Goal: Task Accomplishment & Management: Manage account settings

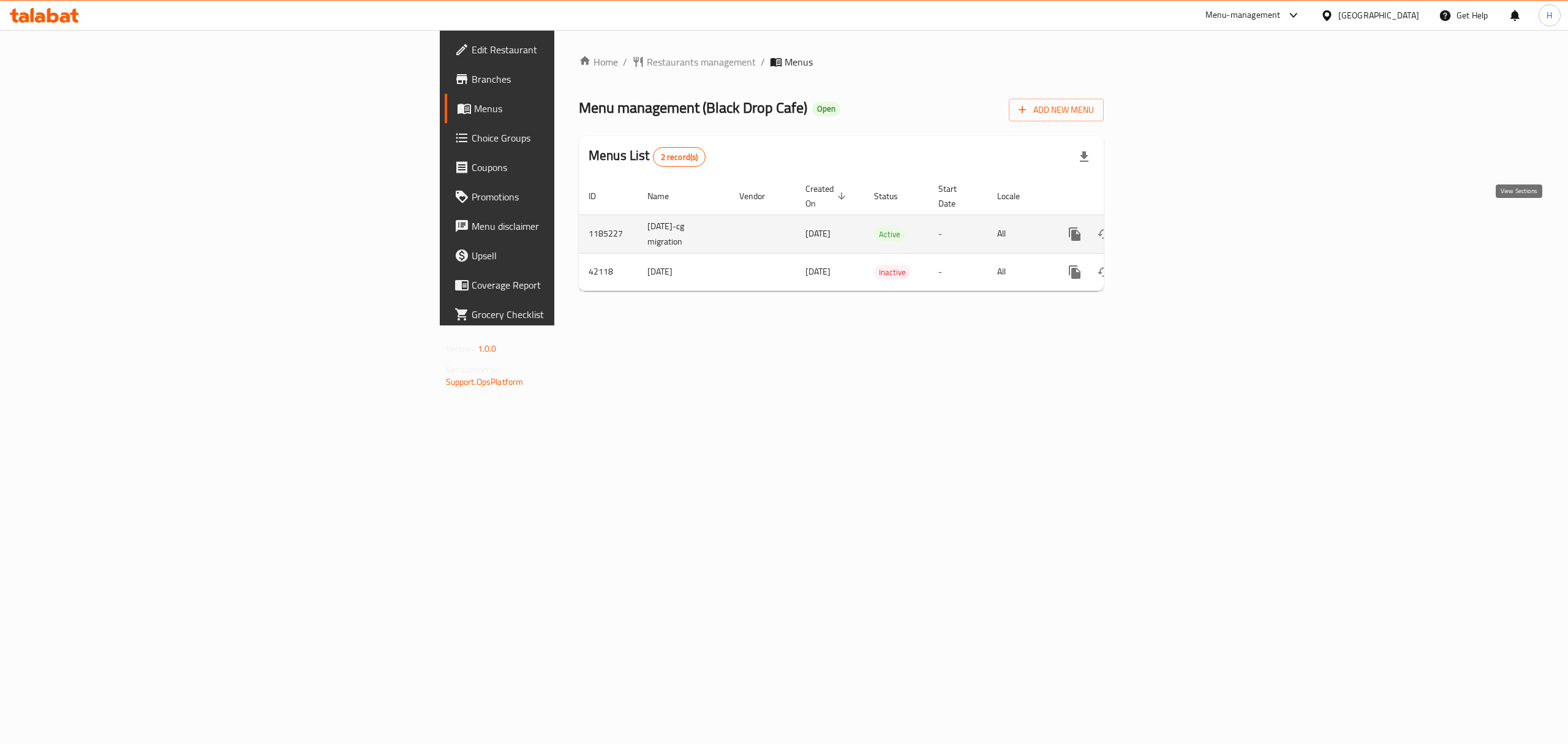
click at [1178, 219] on link "enhanced table" at bounding box center [1163, 234] width 29 height 29
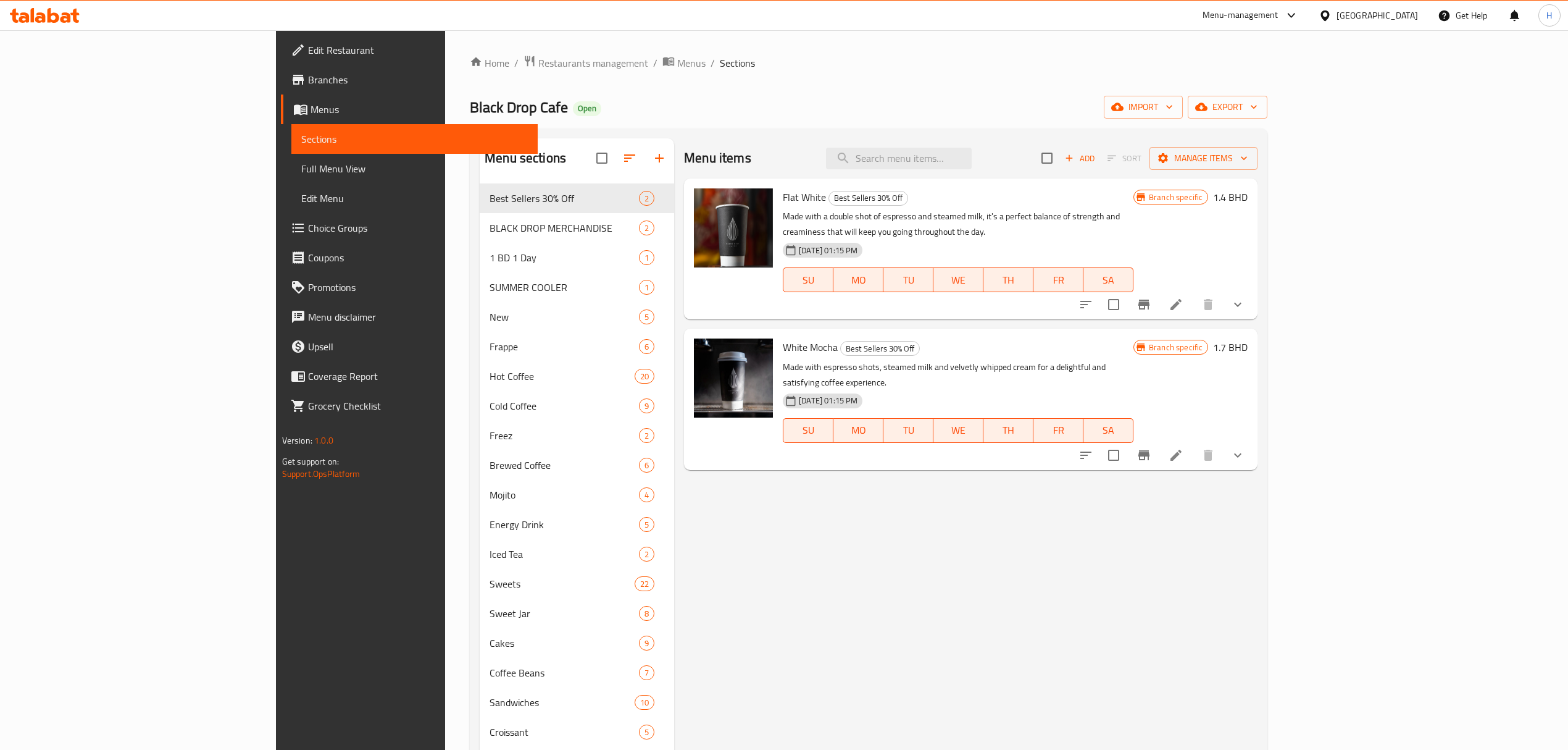
click at [1026, 147] on div "Menu items Add Sort Manage items" at bounding box center [971, 159] width 574 height 40
click at [972, 152] on input "search" at bounding box center [899, 158] width 146 height 22
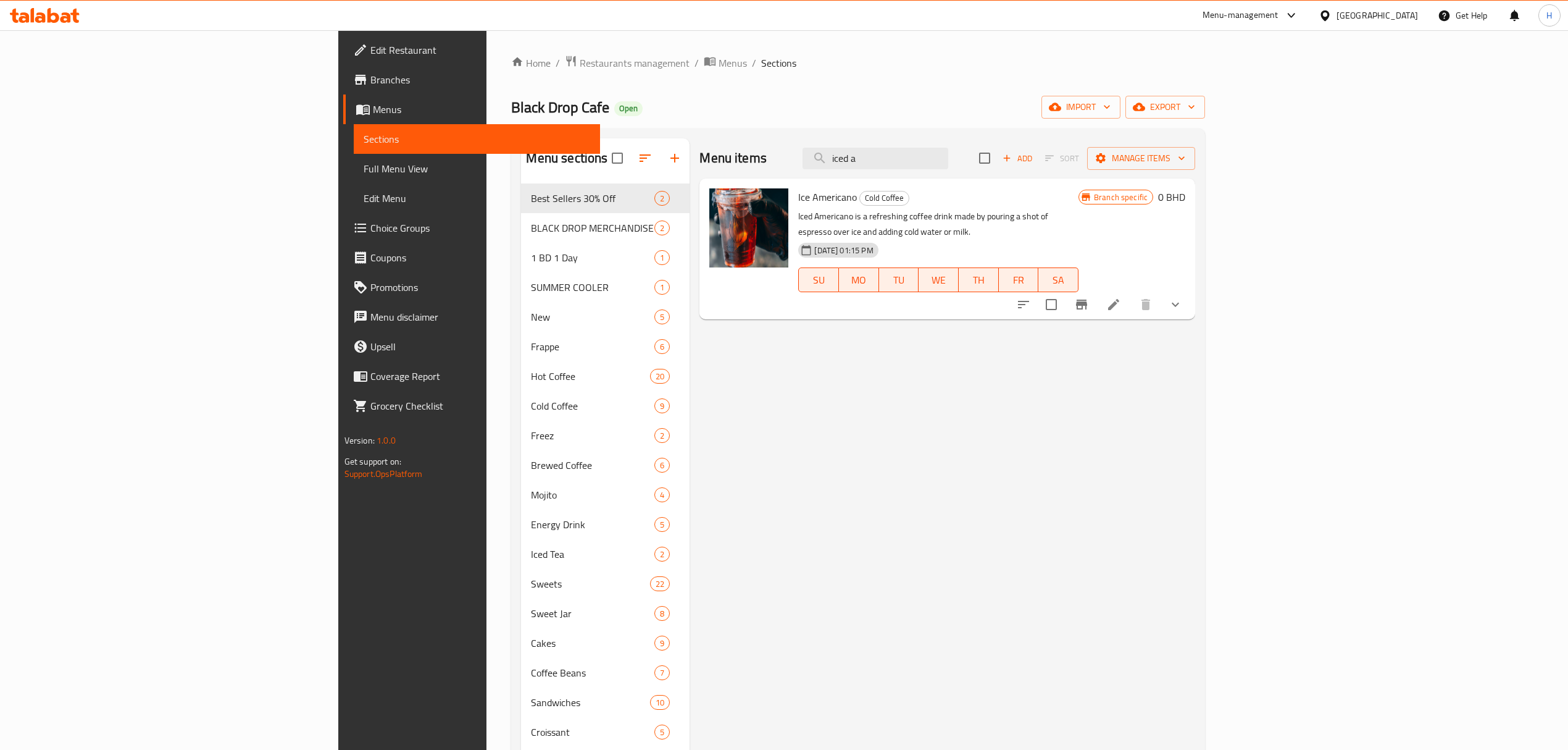
click at [1096, 290] on button "Branch-specific-item" at bounding box center [1082, 304] width 29 height 29
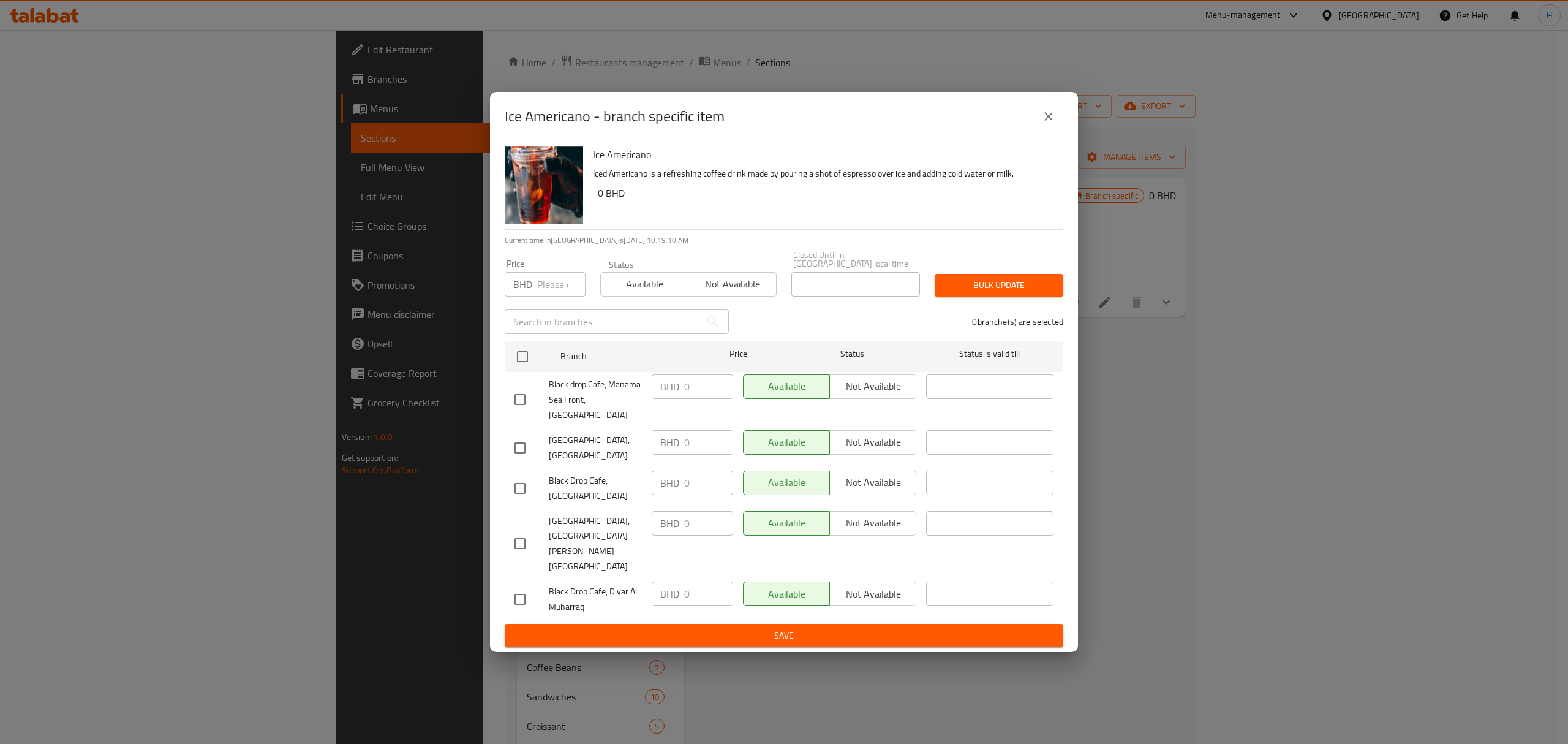
click at [1055, 124] on icon "close" at bounding box center [1048, 116] width 15 height 15
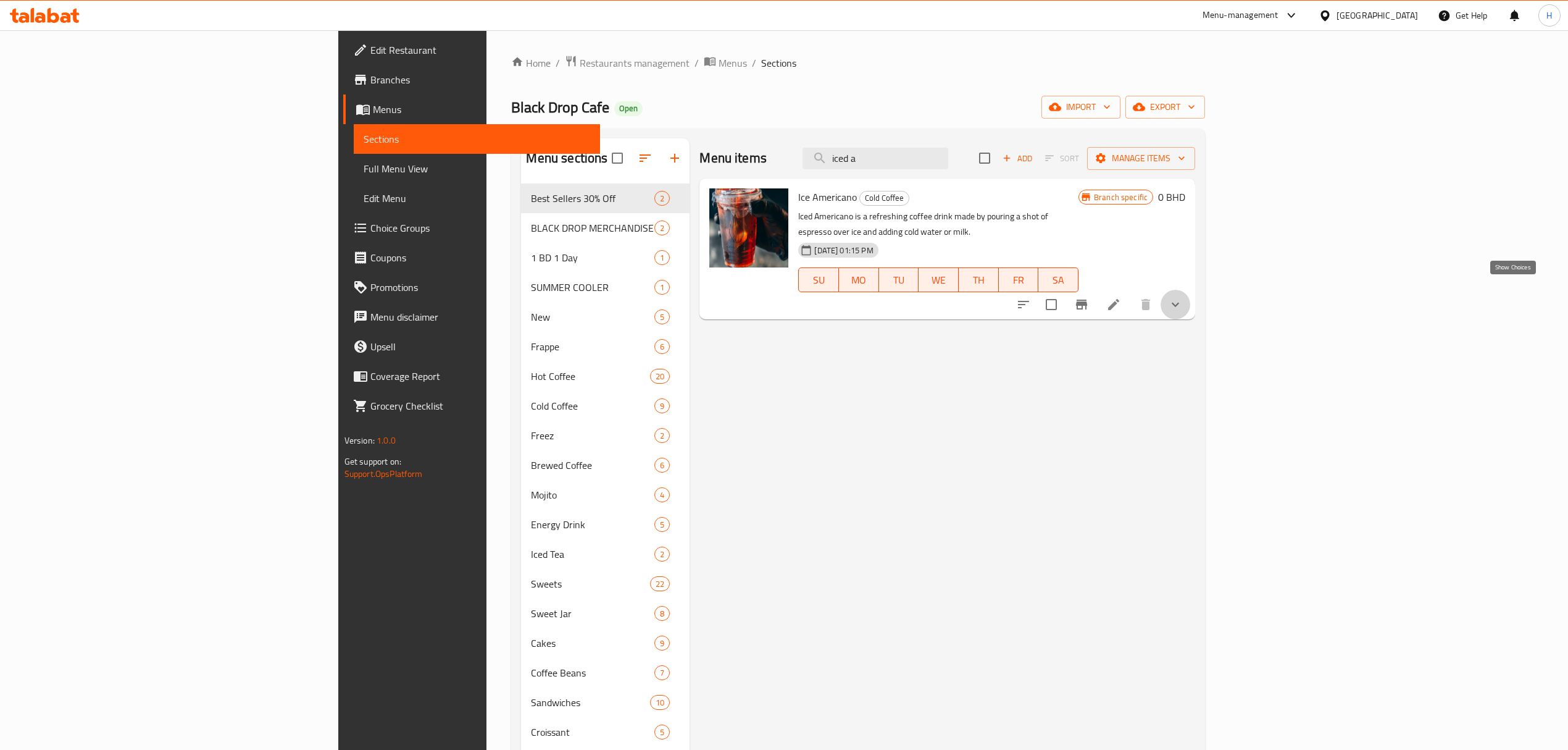
click at [1183, 297] on icon "show more" at bounding box center [1175, 304] width 15 height 15
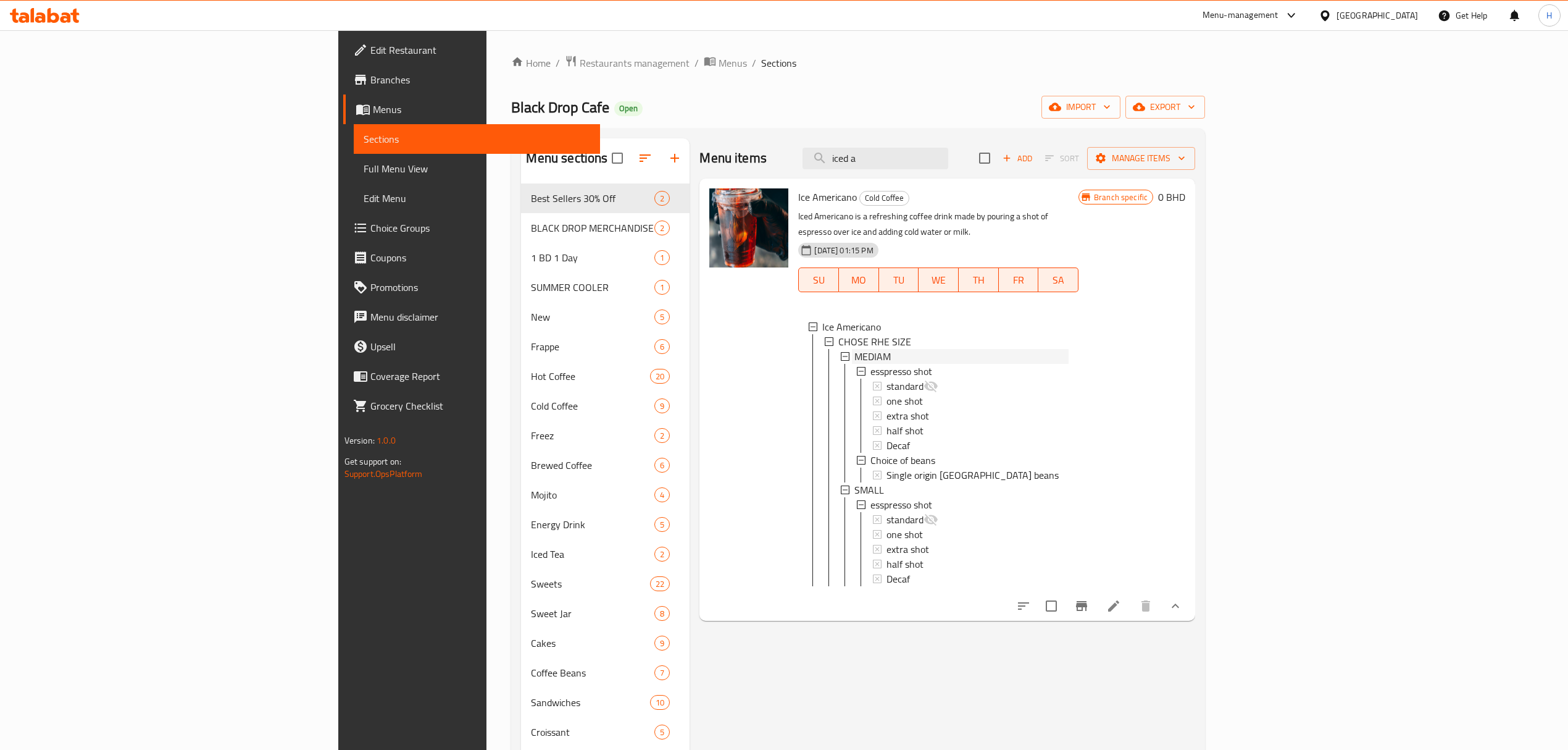
click at [855, 349] on span "MEDIAM" at bounding box center [873, 355] width 36 height 15
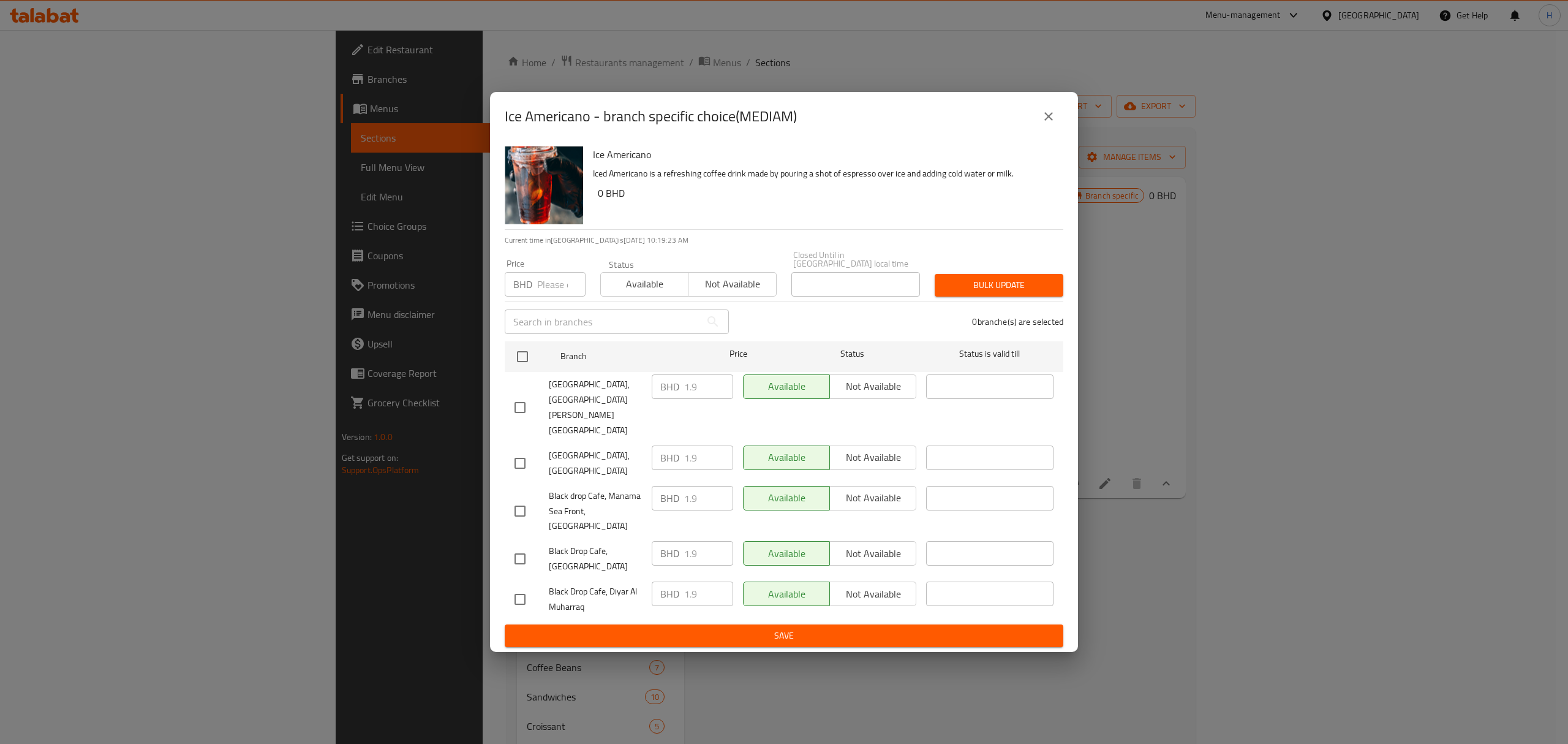
click at [1051, 124] on icon "close" at bounding box center [1048, 116] width 15 height 15
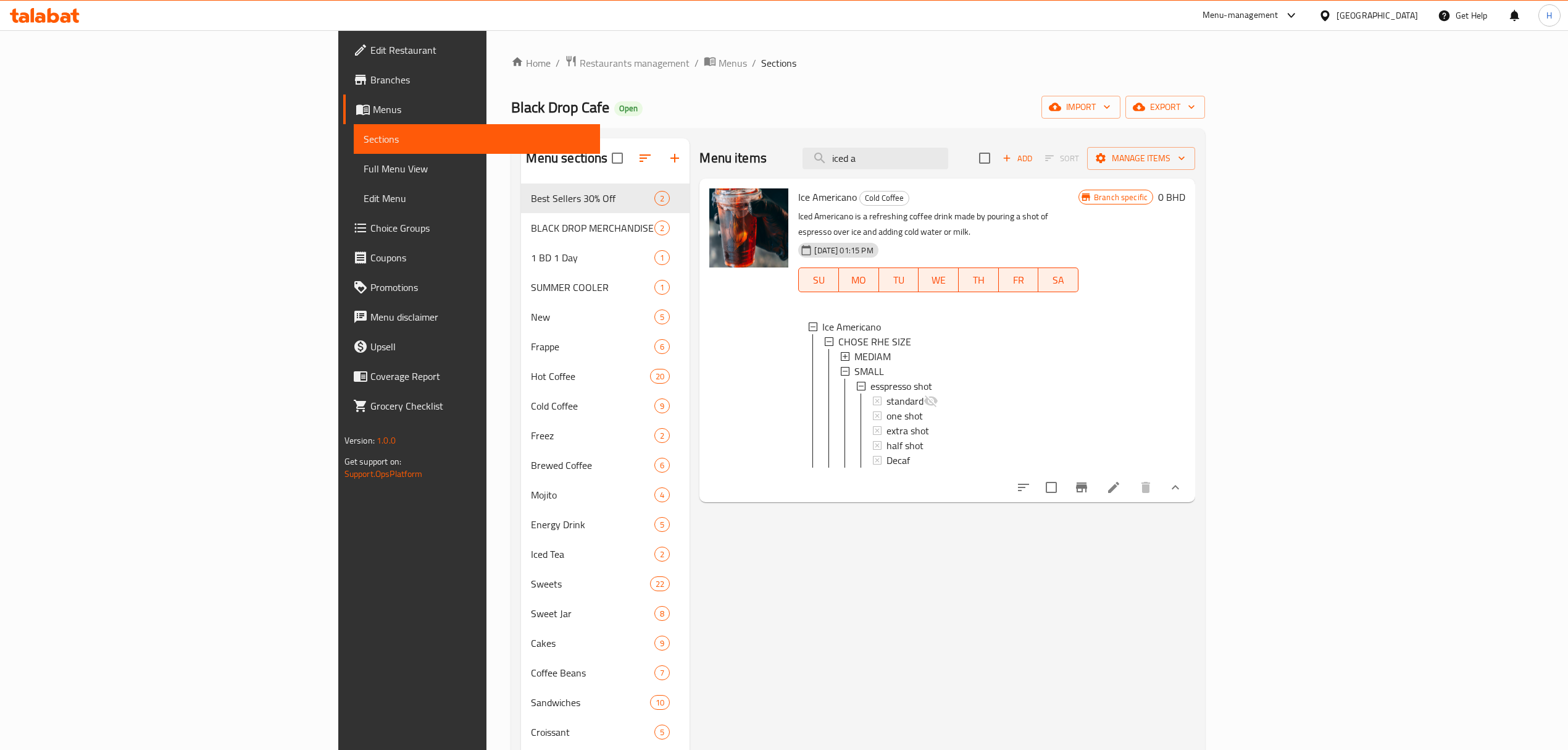
drag, startPoint x: 1042, startPoint y: 160, endPoint x: 782, endPoint y: 193, distance: 262.1
click at [782, 193] on div "Menu items iced a Add Sort Manage items Ice Americano Cold Coffee Iced American…" at bounding box center [942, 513] width 505 height 750
paste input "ced Latte"
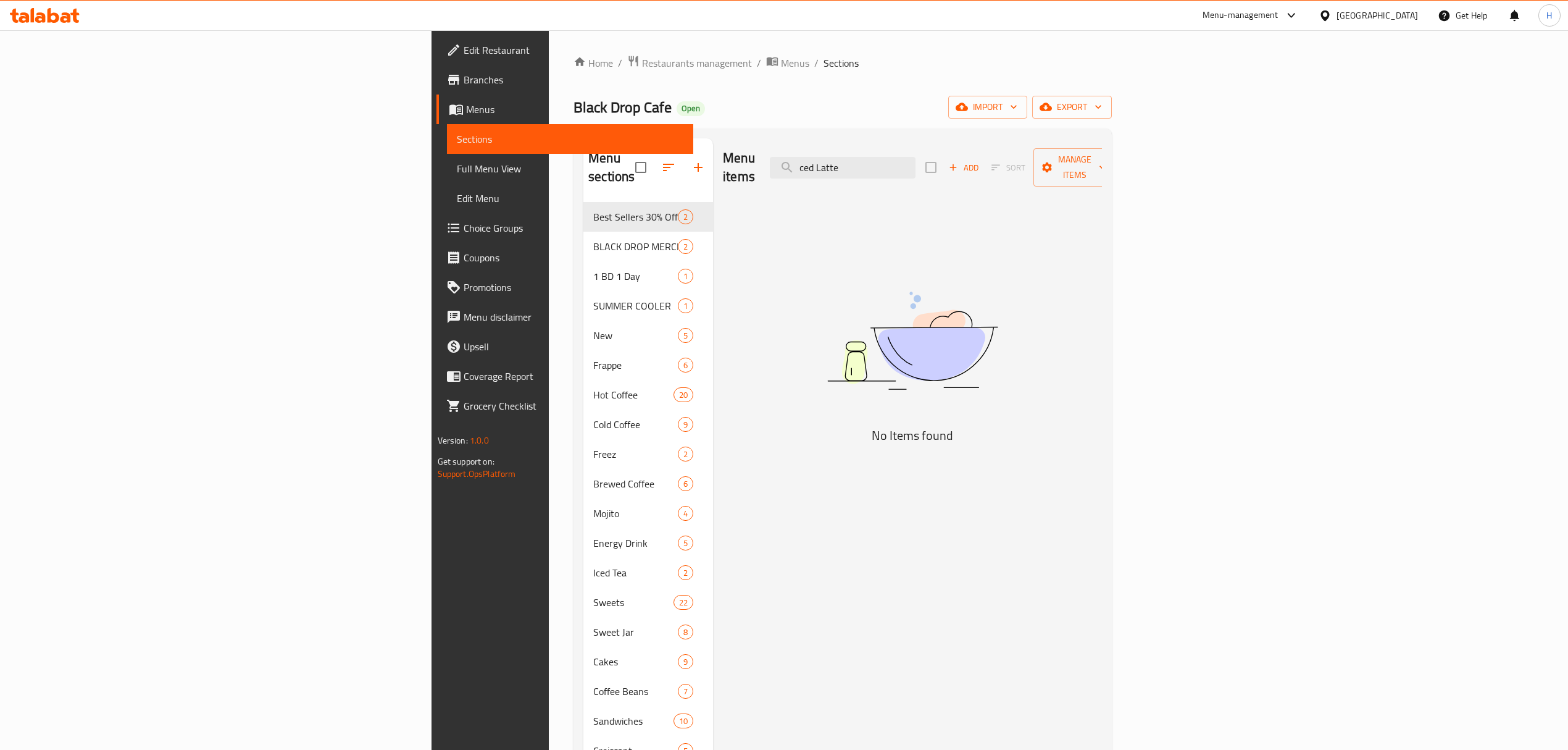
drag, startPoint x: 671, startPoint y: 181, endPoint x: 640, endPoint y: 213, distance: 44.6
click at [713, 192] on div "Menu items ced Latte Add Sort Manage items No Items found" at bounding box center [908, 513] width 389 height 750
click at [584, 238] on div "Menu sections Best Sellers 30% Off 2 BLACK DROP MERCHANDISE 2 1 BD 1 Day 1 SUMM…" at bounding box center [843, 513] width 518 height 750
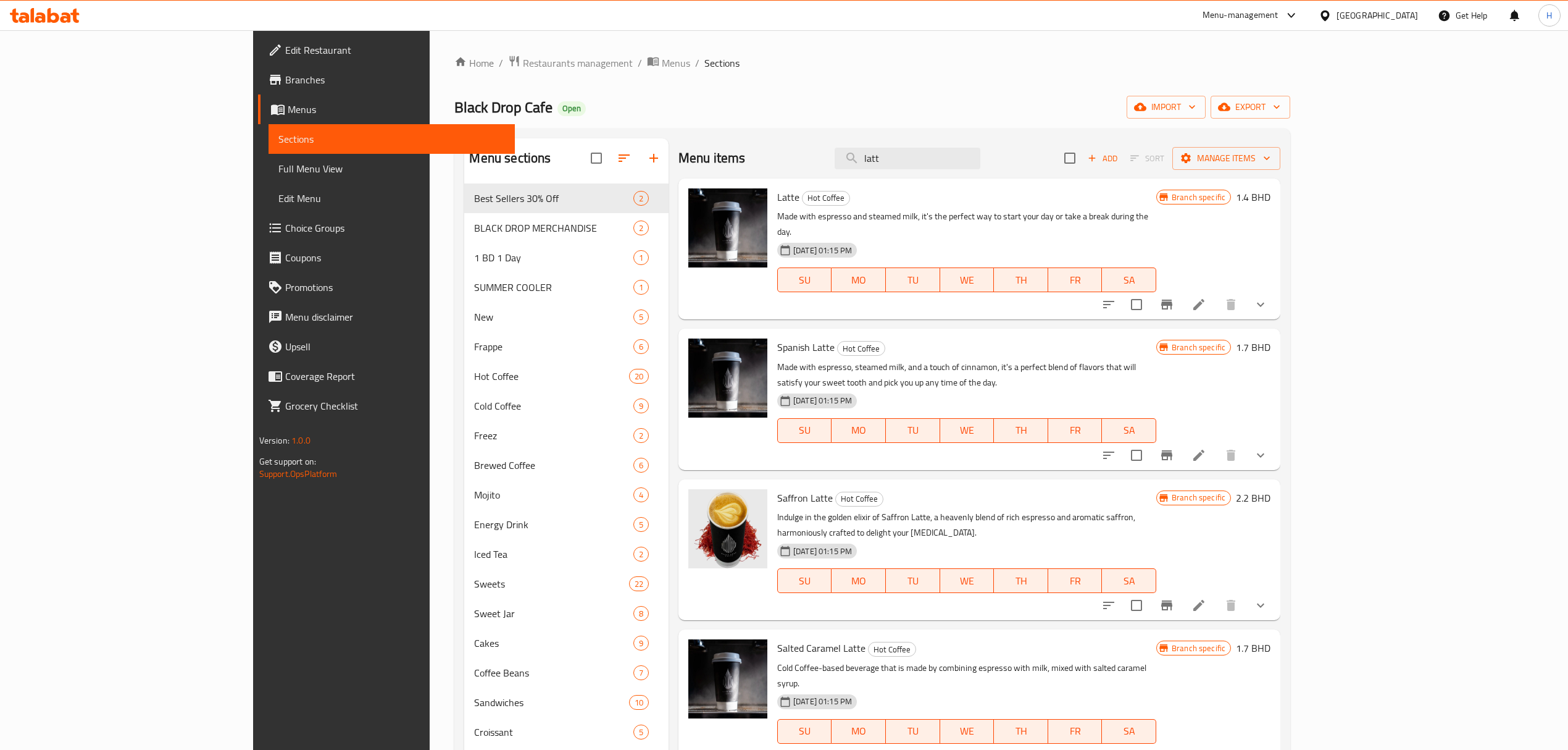
click at [1268, 297] on icon "show more" at bounding box center [1260, 304] width 15 height 15
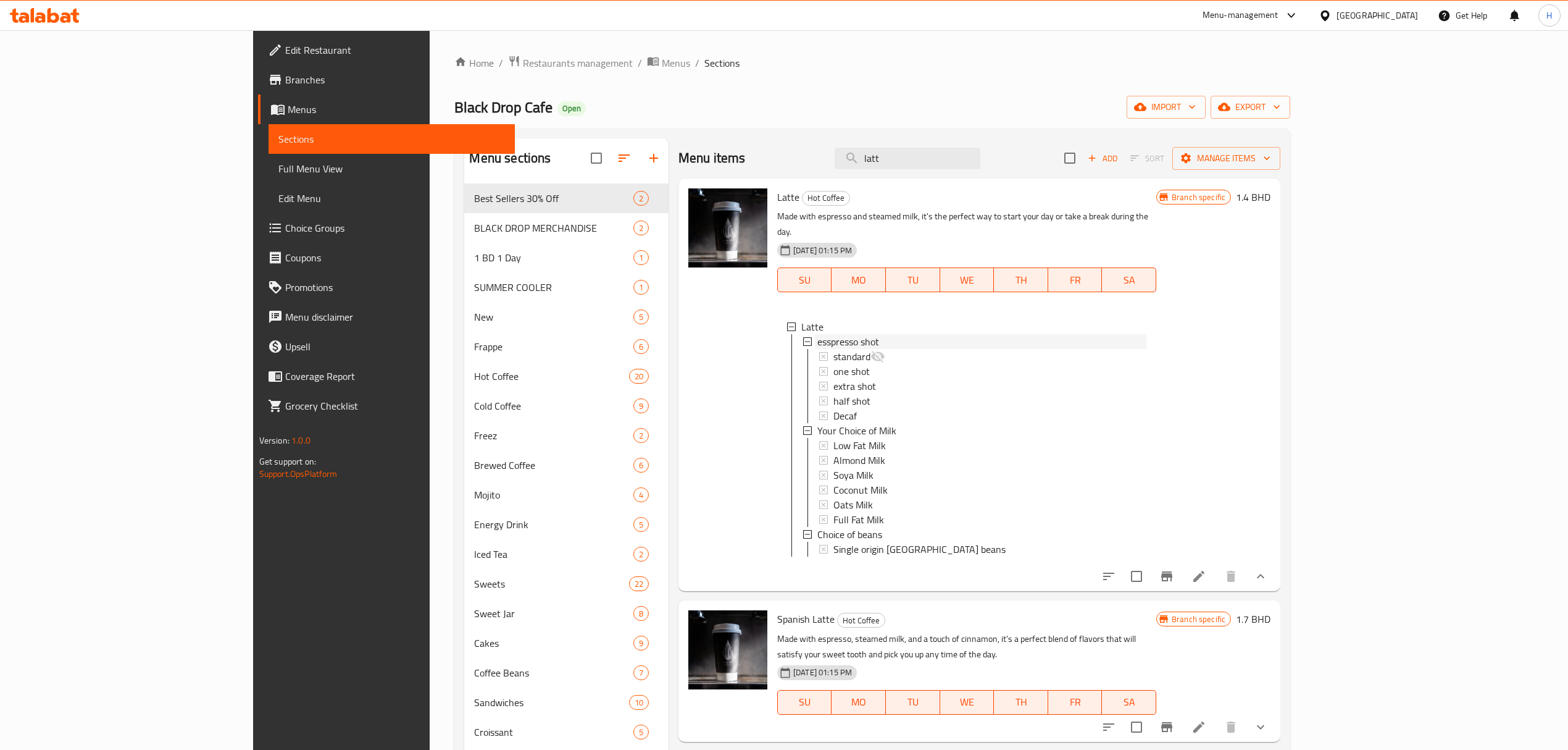
click at [817, 334] on span "esspresso shot" at bounding box center [848, 341] width 62 height 15
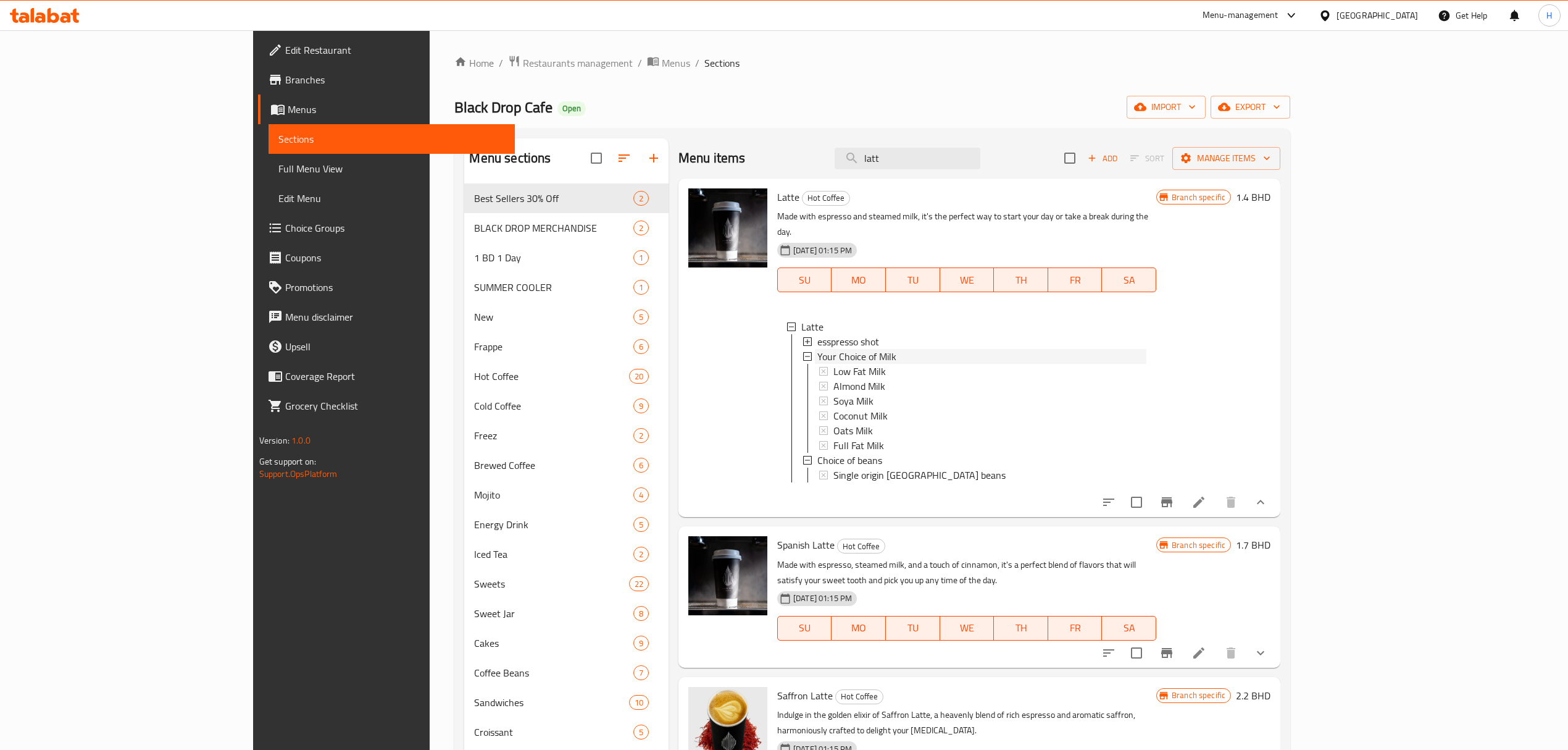
click at [817, 349] on span "Your Choice of Milk" at bounding box center [856, 355] width 79 height 15
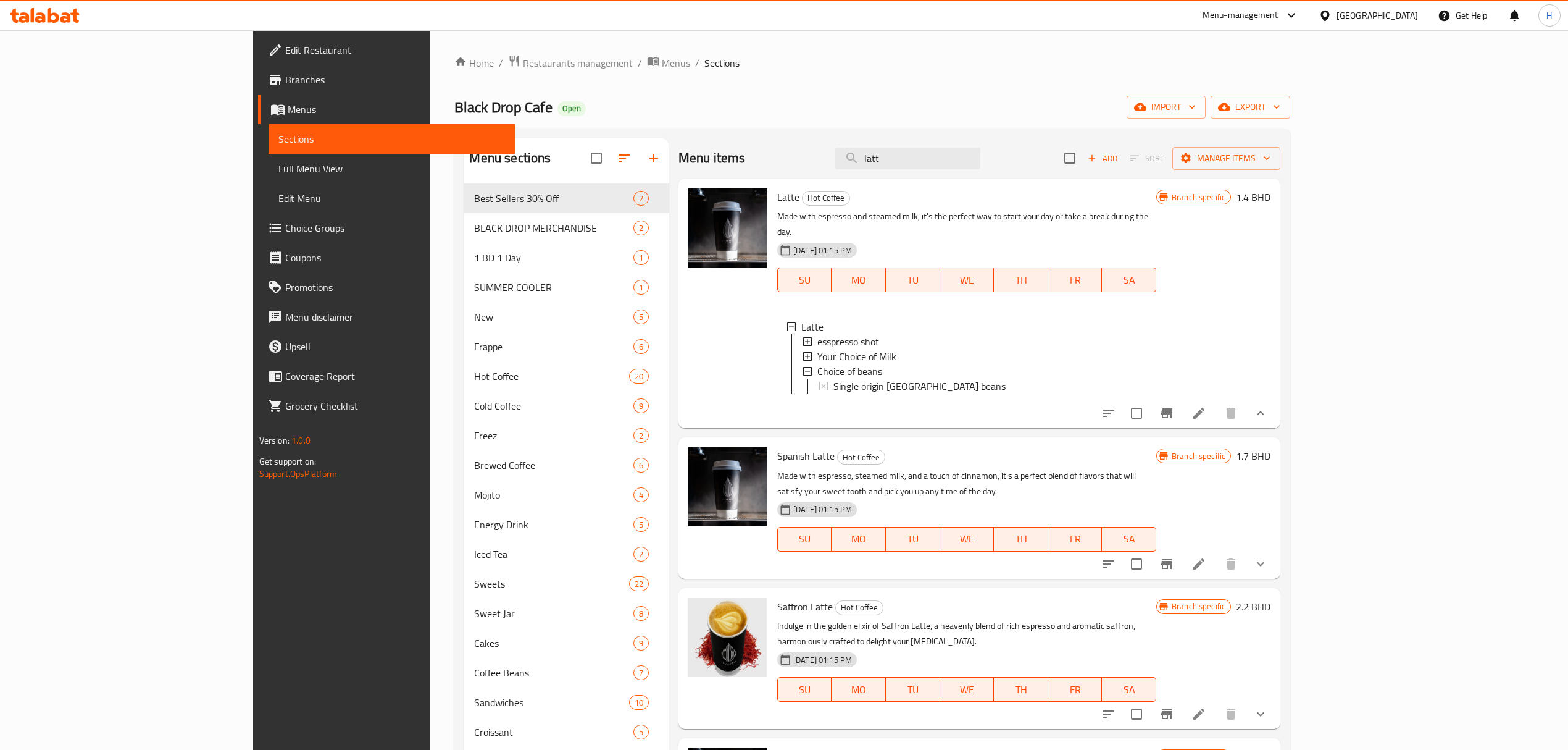
click at [834, 349] on div "Your Choice of Milk" at bounding box center [982, 355] width 329 height 15
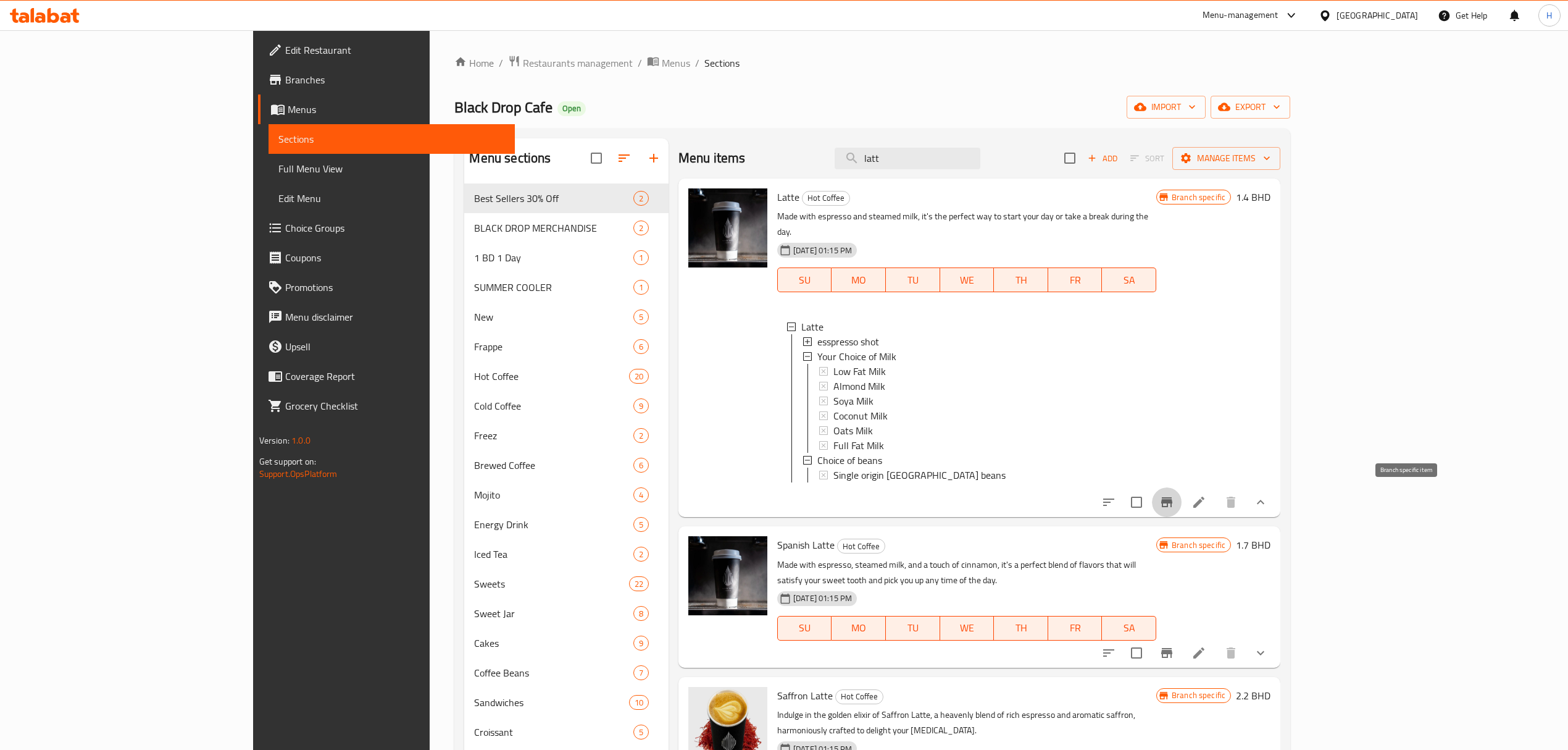
click at [1174, 502] on icon "Branch-specific-item" at bounding box center [1167, 502] width 15 height 15
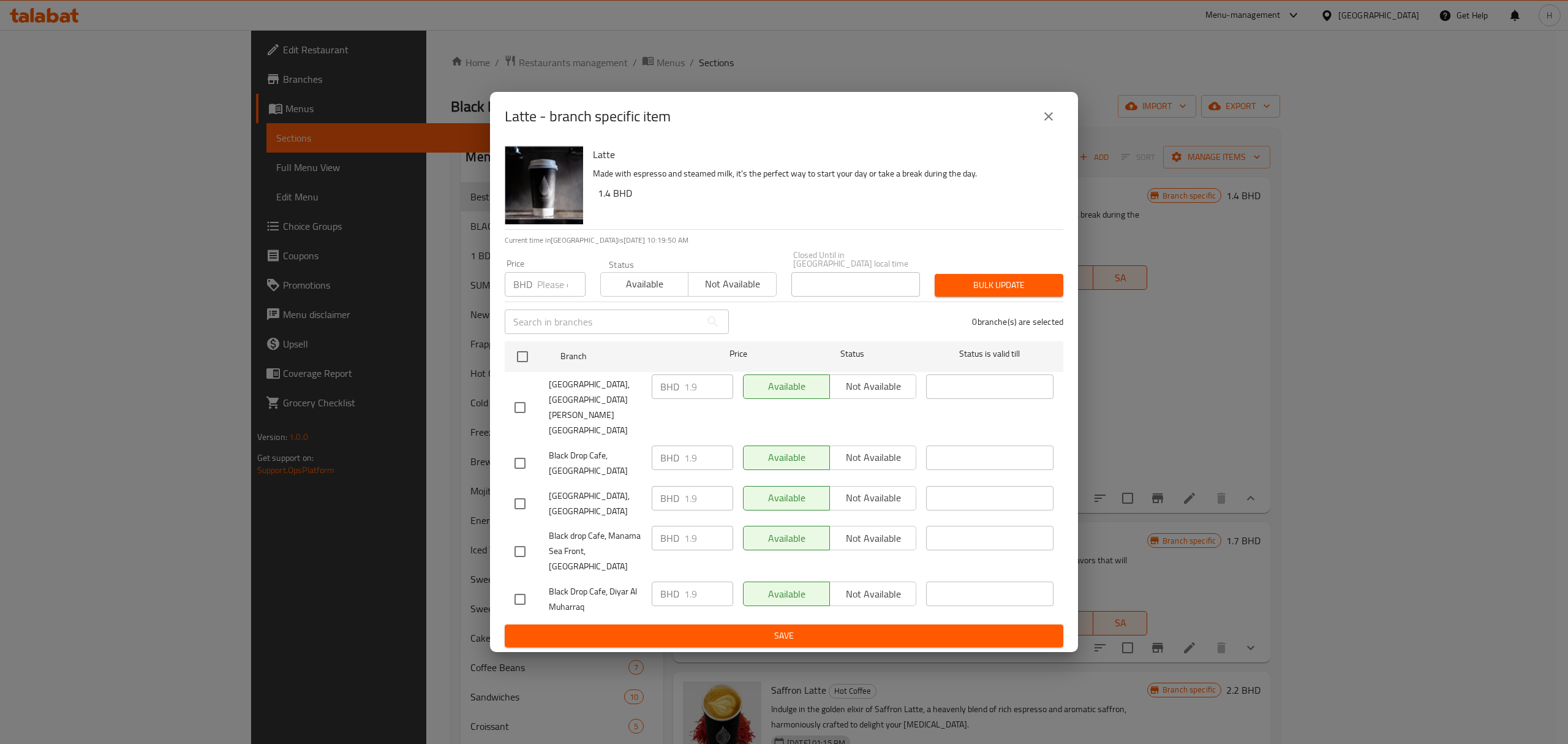
click at [1055, 131] on button "close" at bounding box center [1048, 116] width 29 height 29
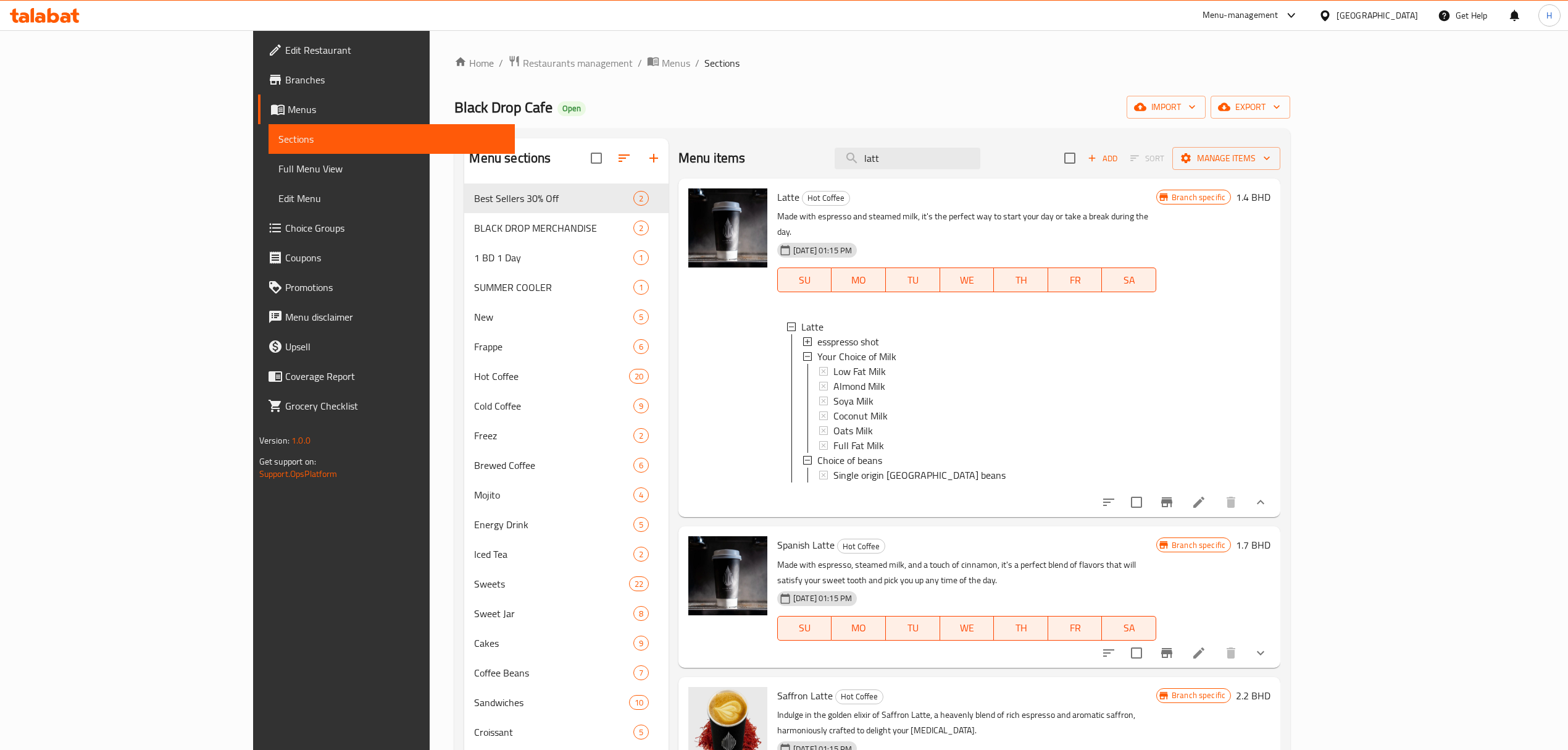
drag, startPoint x: 759, startPoint y: 196, endPoint x: 707, endPoint y: 218, distance: 56.5
click at [707, 218] on div "Menu items latt Add Sort Manage items Latte Hot Coffee Made with espresso and s…" at bounding box center [974, 513] width 612 height 750
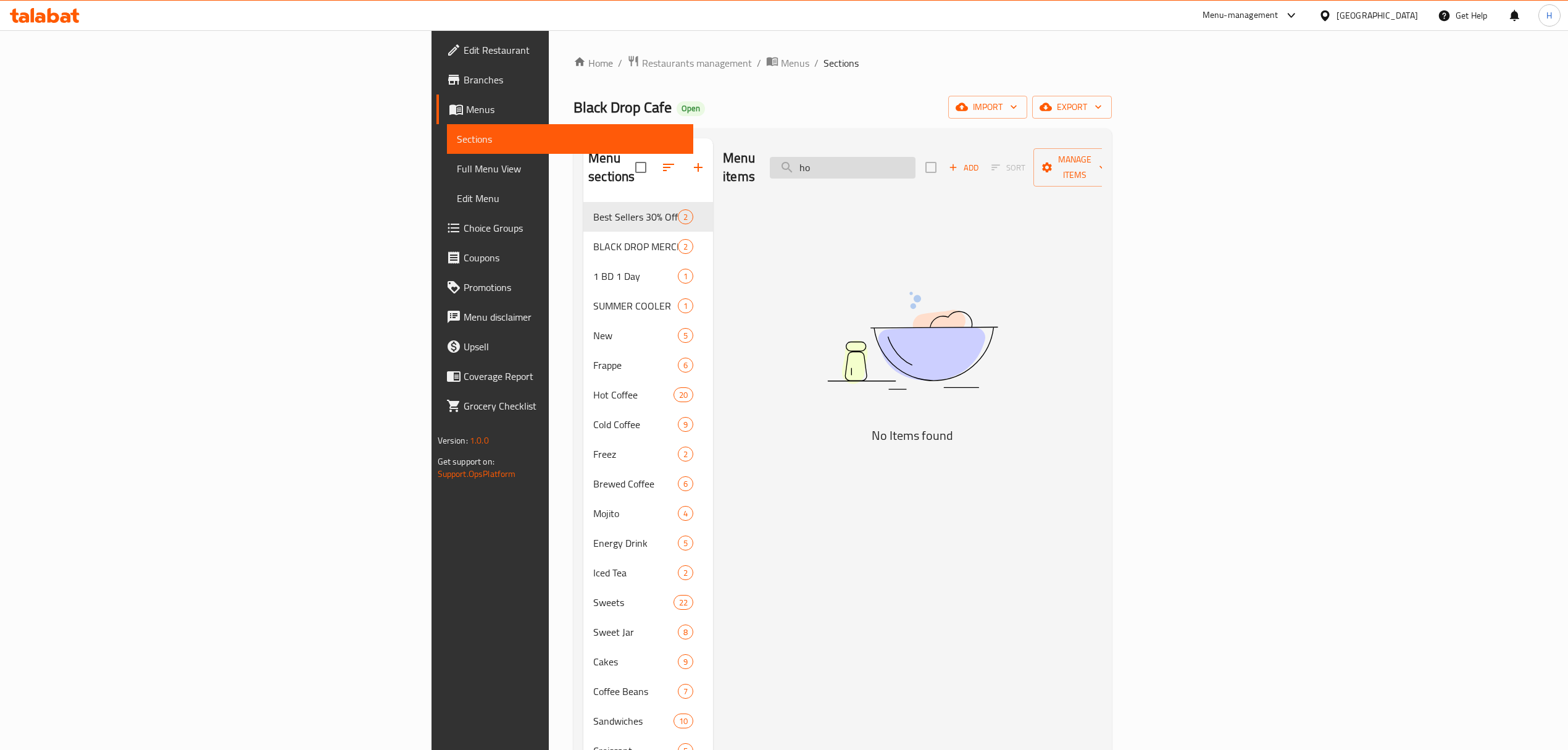
type input "h"
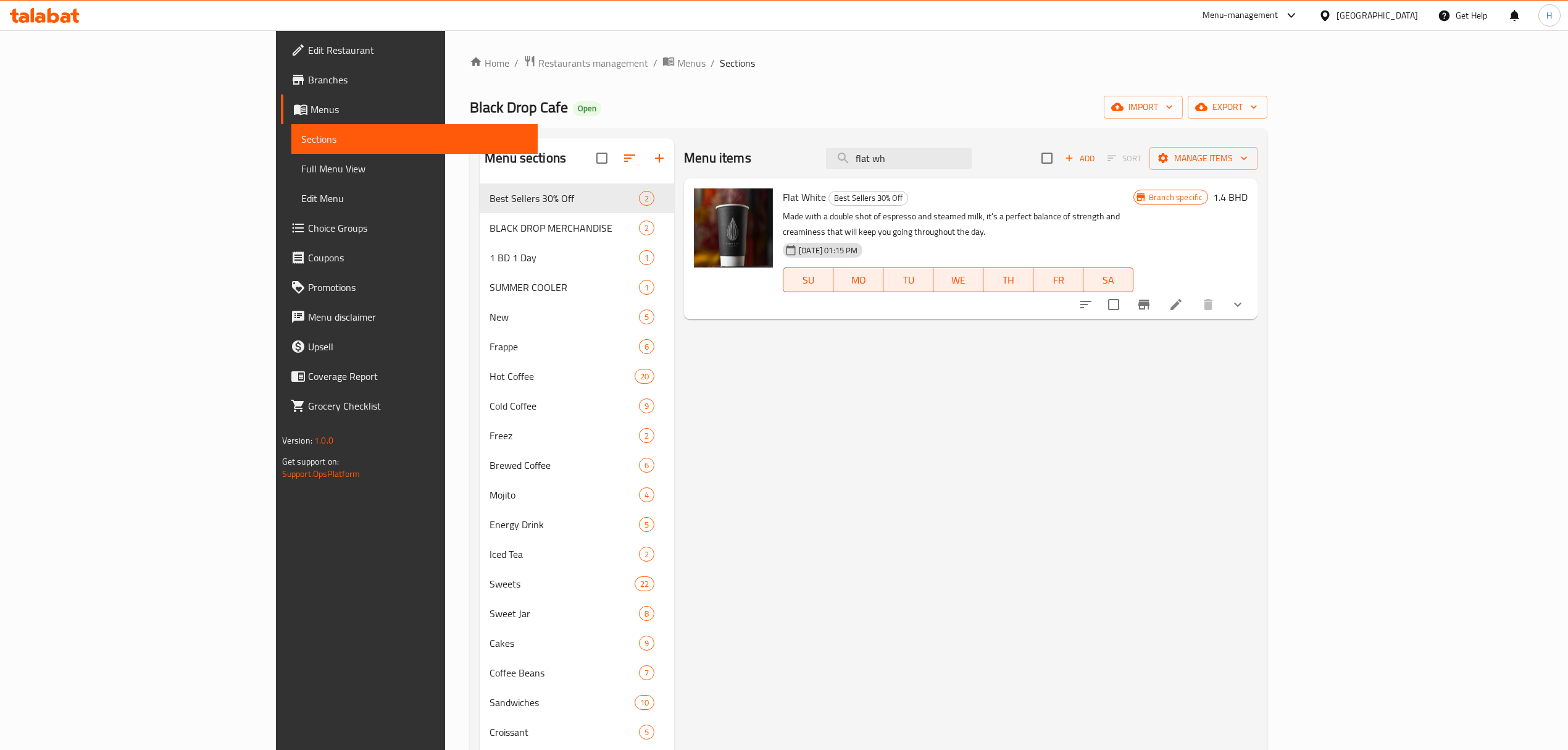
click at [1149, 299] on icon "Branch-specific-item" at bounding box center [1143, 303] width 11 height 10
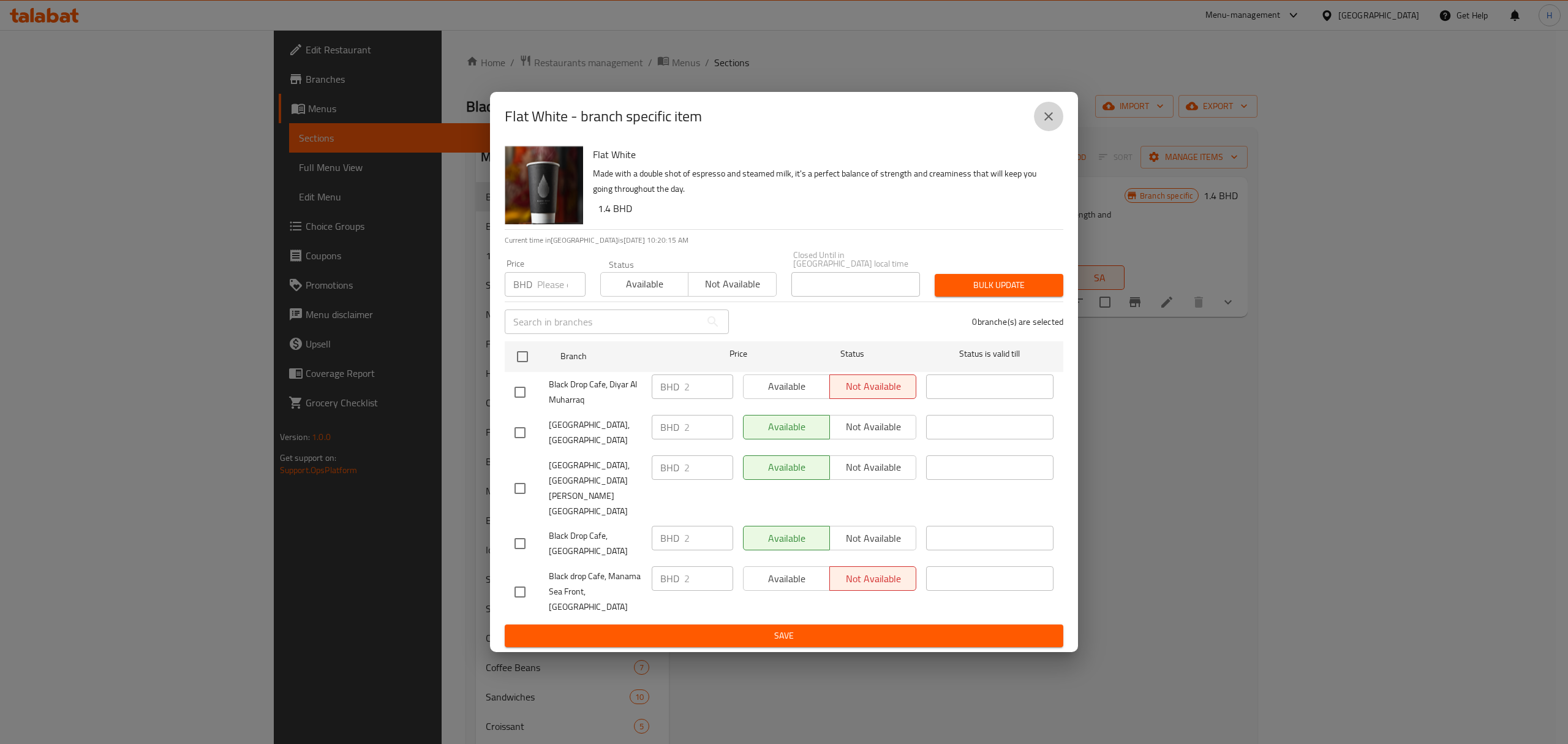
click at [1040, 131] on button "close" at bounding box center [1048, 116] width 29 height 29
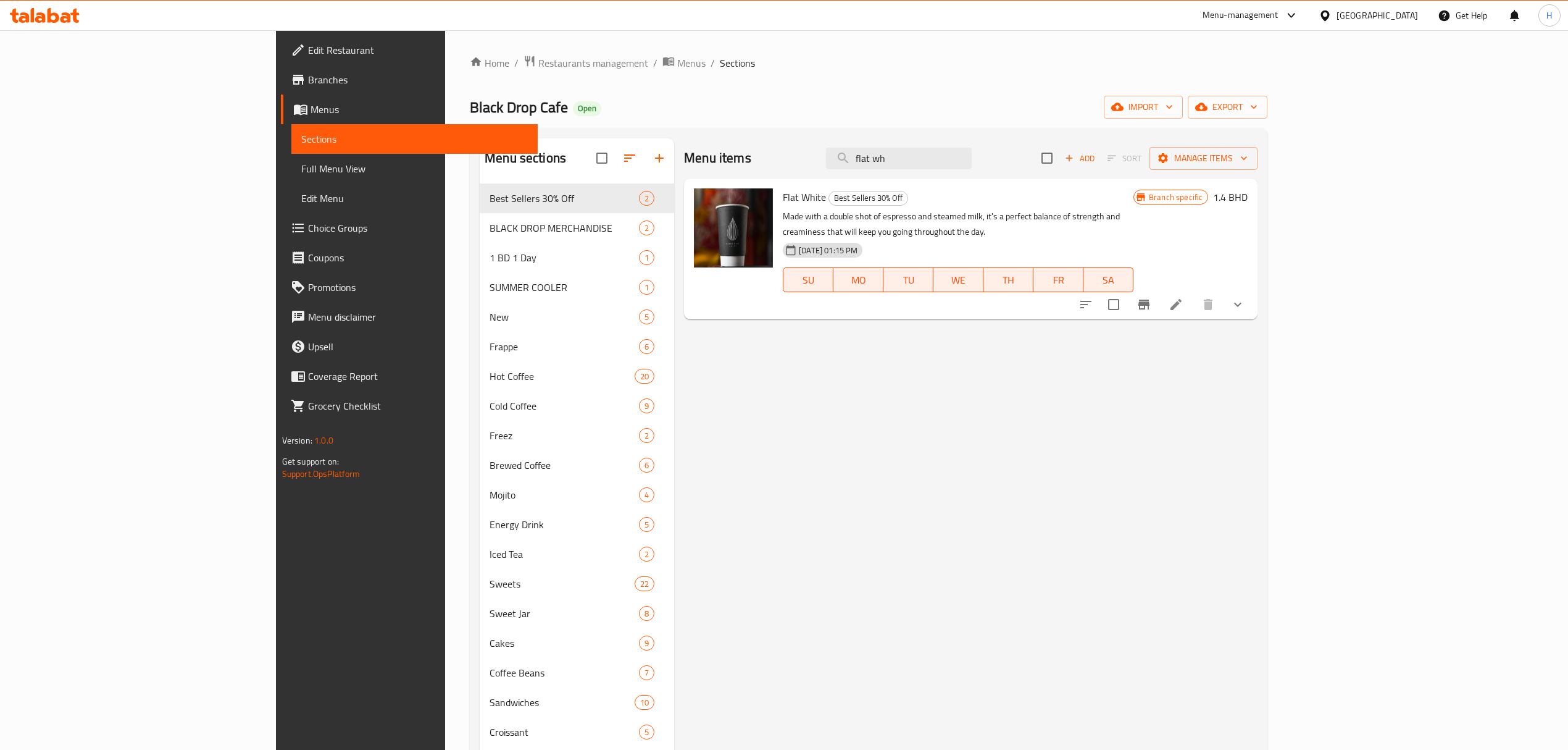
drag, startPoint x: 954, startPoint y: 147, endPoint x: 585, endPoint y: 184, distance: 370.9
click at [587, 181] on div "Menu sections Best Sellers 30% Off 2 BLACK DROP MERCHANDISE 2 1 BD 1 Day 1 SUMM…" at bounding box center [868, 513] width 777 height 750
drag, startPoint x: 1008, startPoint y: 153, endPoint x: 808, endPoint y: 212, distance: 208.5
click at [808, 212] on div "Menu items flat wh Add Sort Manage items Flat White Best Sellers 30% Off Made w…" at bounding box center [966, 513] width 583 height 750
type input "s"
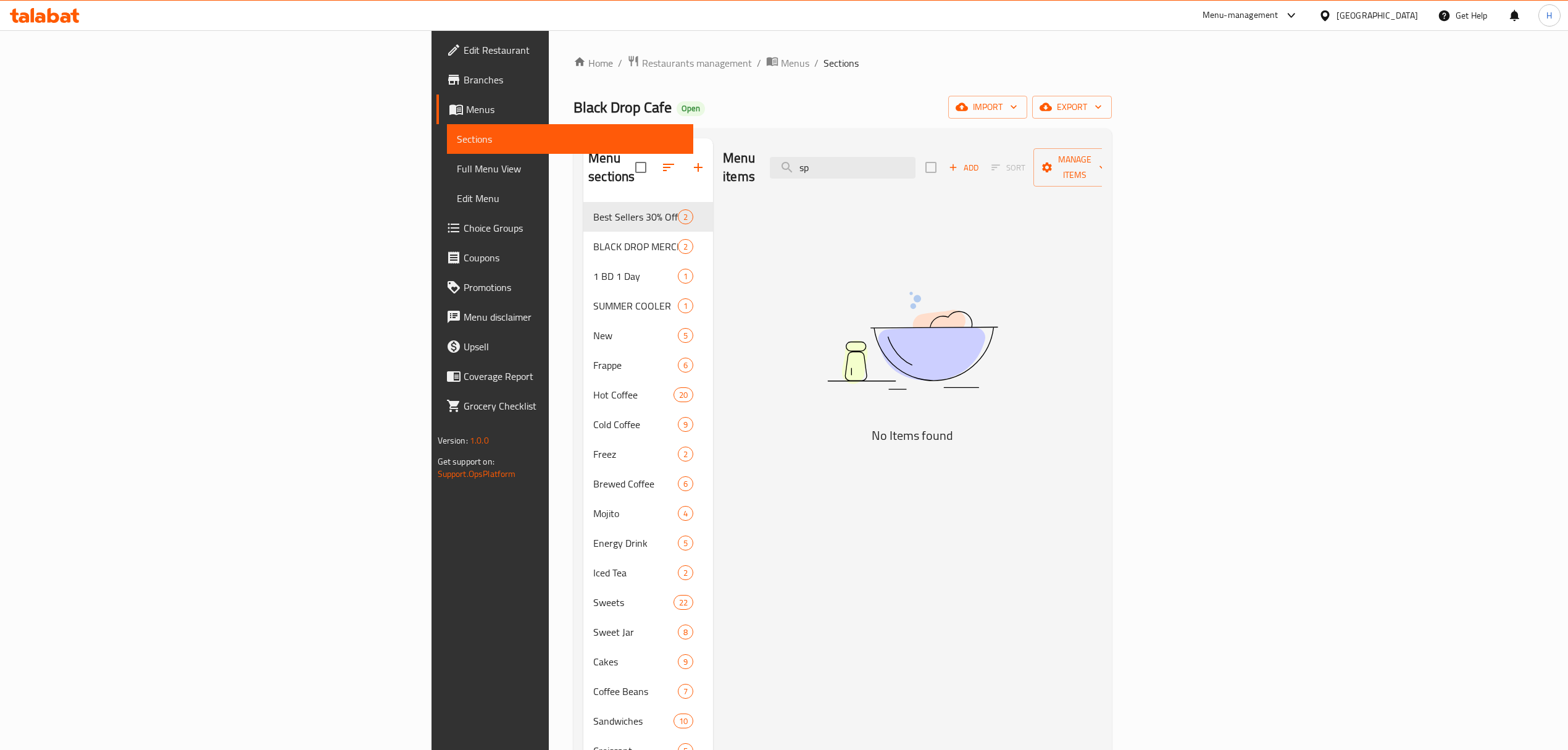
type input "s"
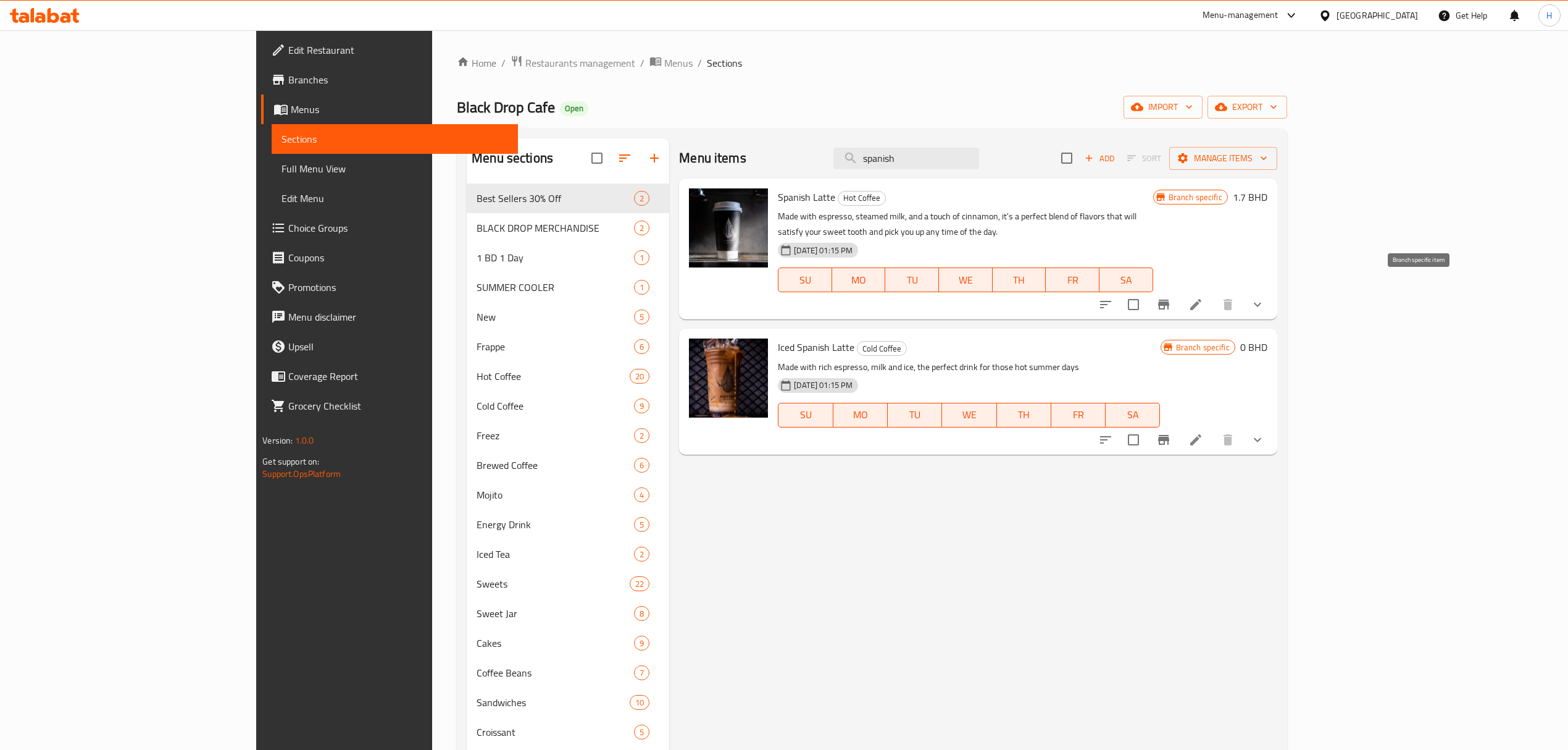
click at [1169, 299] on icon "Branch-specific-item" at bounding box center [1163, 303] width 11 height 10
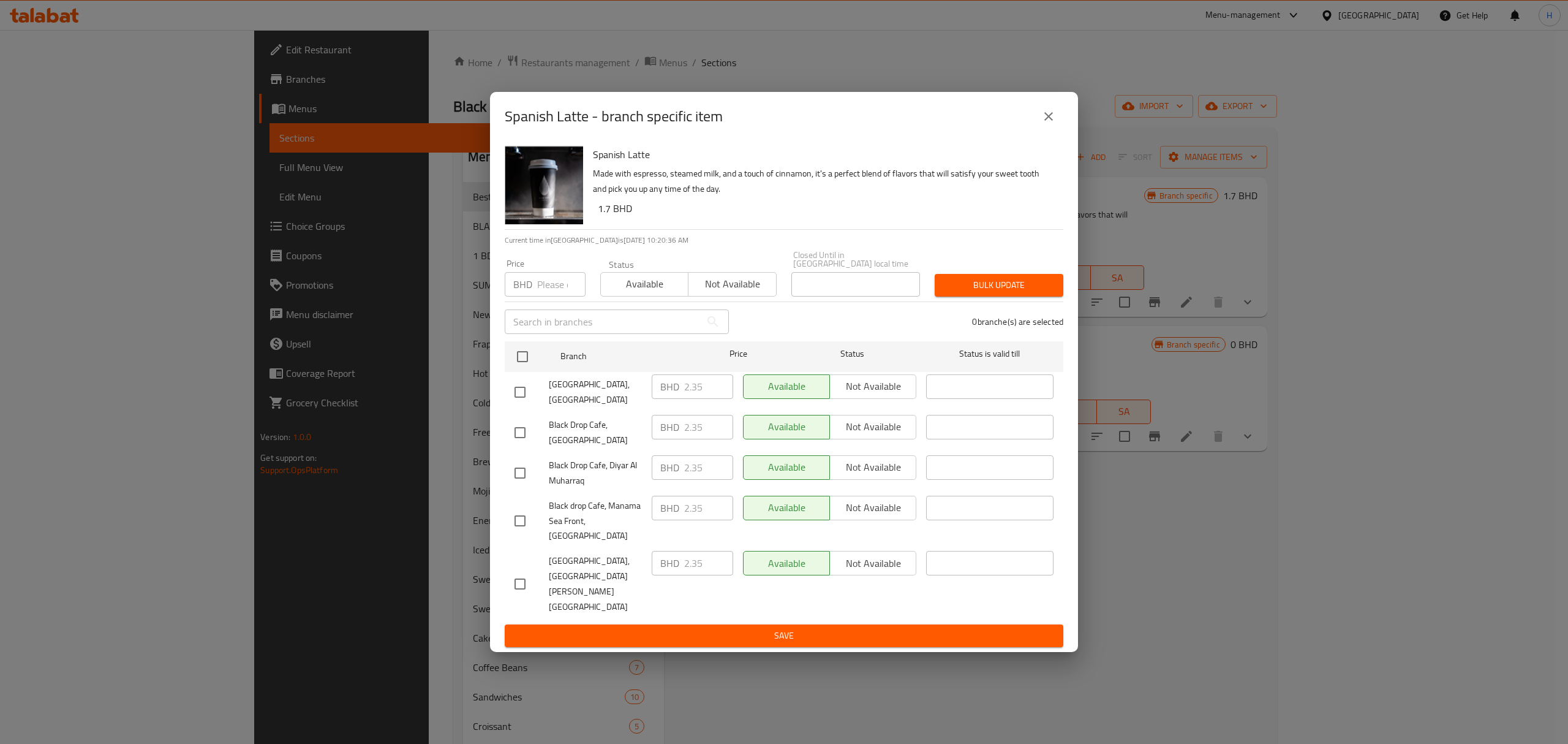
click at [1057, 131] on button "close" at bounding box center [1048, 116] width 29 height 29
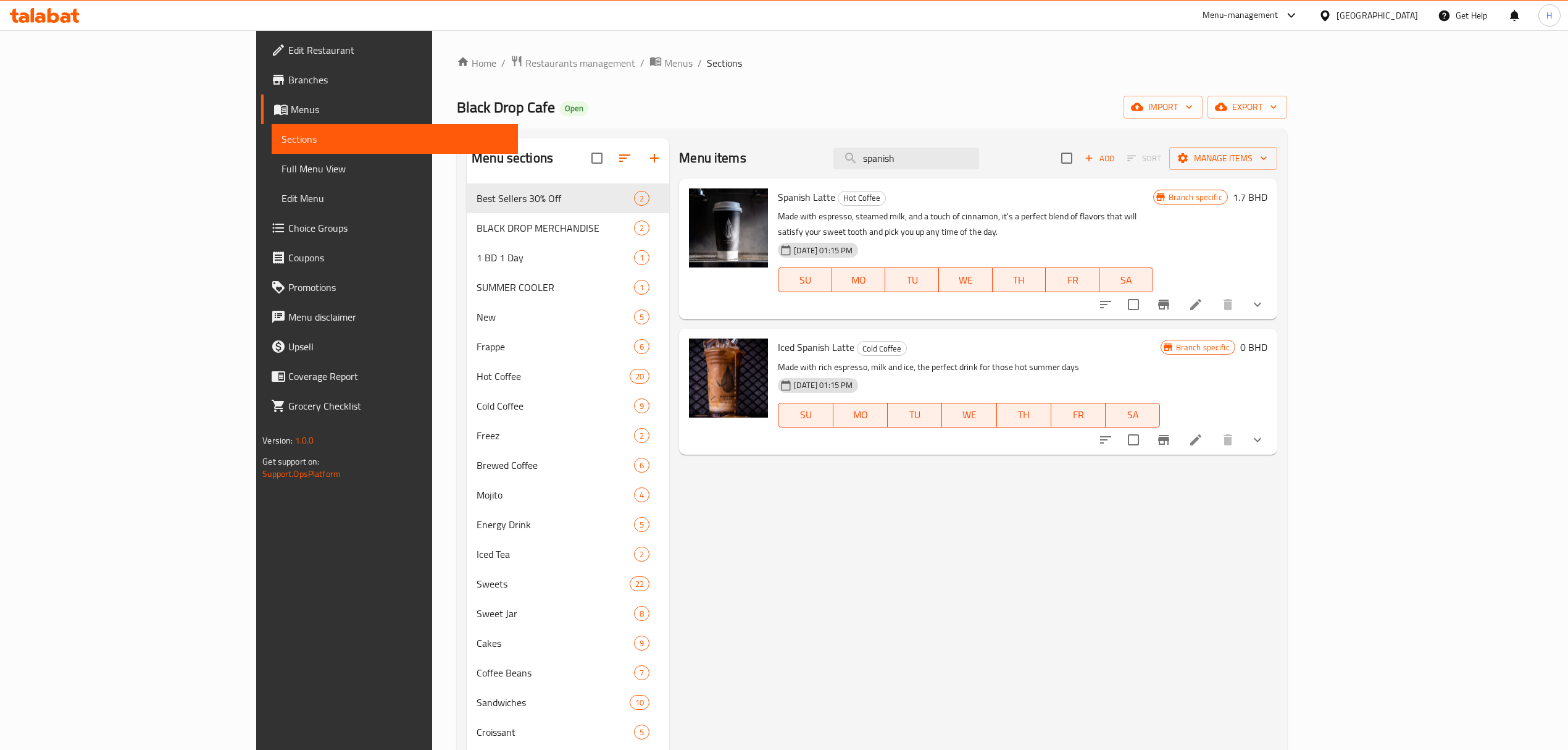
drag, startPoint x: 984, startPoint y: 164, endPoint x: 759, endPoint y: 180, distance: 225.6
click at [761, 179] on div "Menu items spanish Add Sort Manage items Spanish Latte Hot Coffee Made with esp…" at bounding box center [973, 513] width 608 height 750
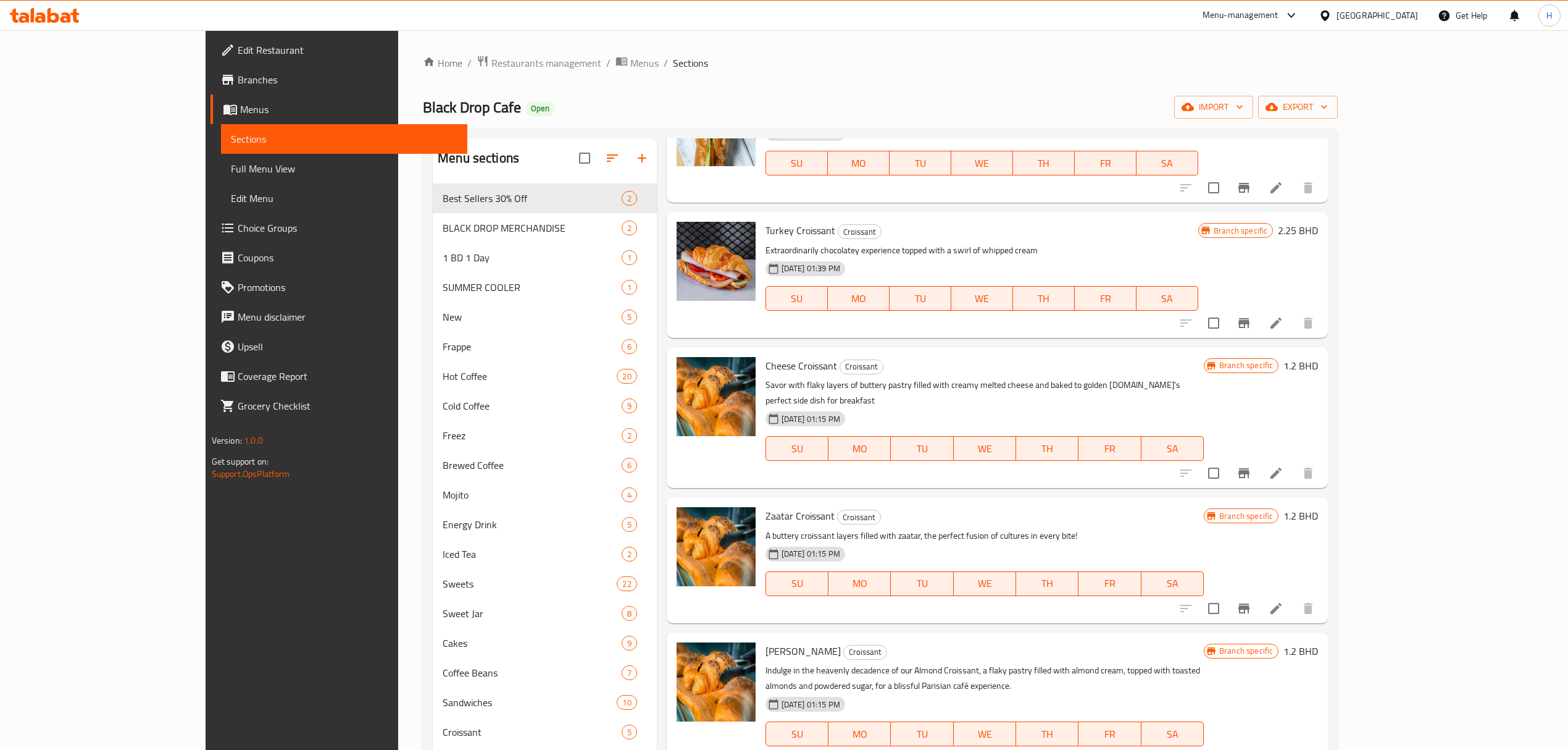
scroll to position [102, 0]
click at [1252, 600] on icon "Branch-specific-item" at bounding box center [1244, 607] width 15 height 15
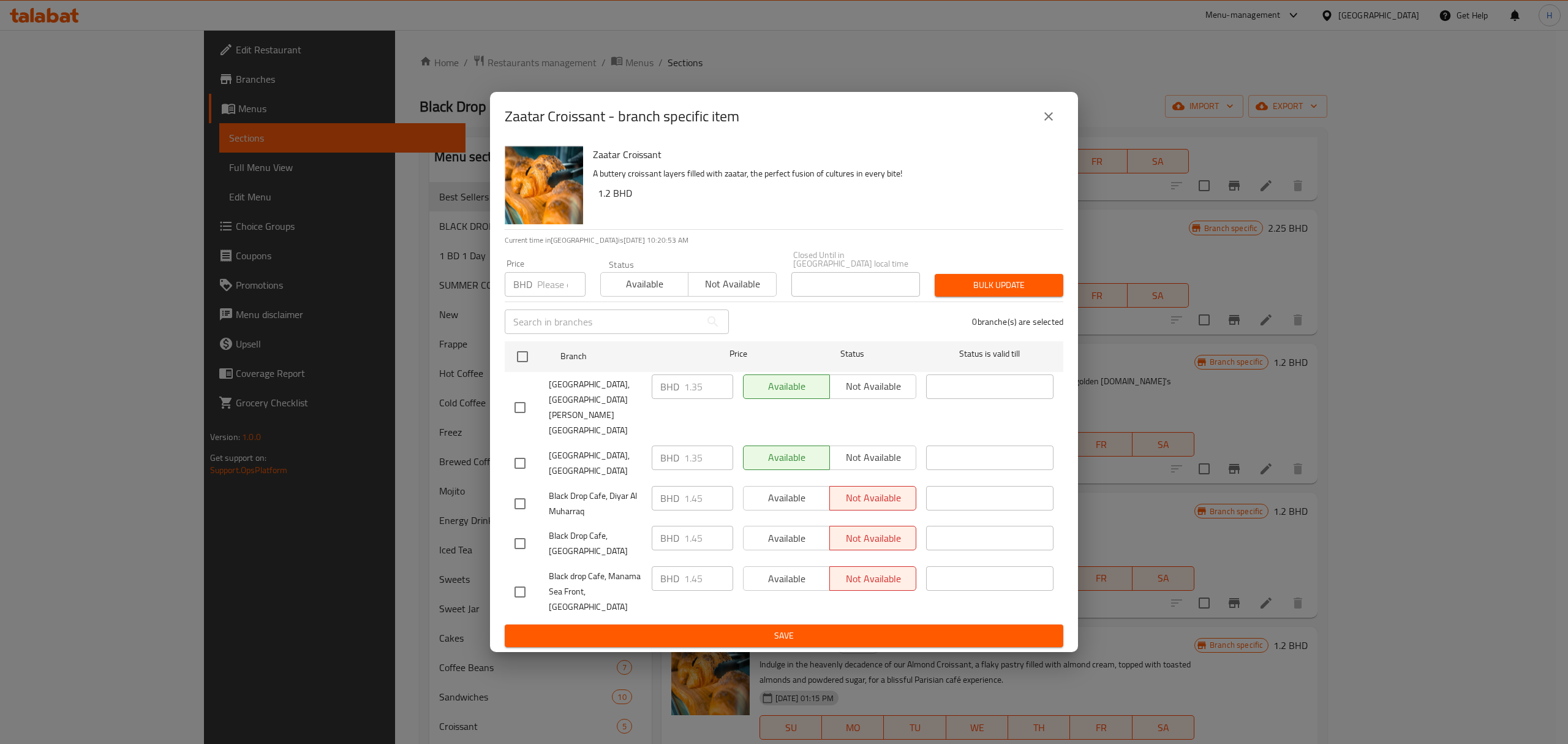
click at [1048, 124] on icon "close" at bounding box center [1048, 116] width 15 height 15
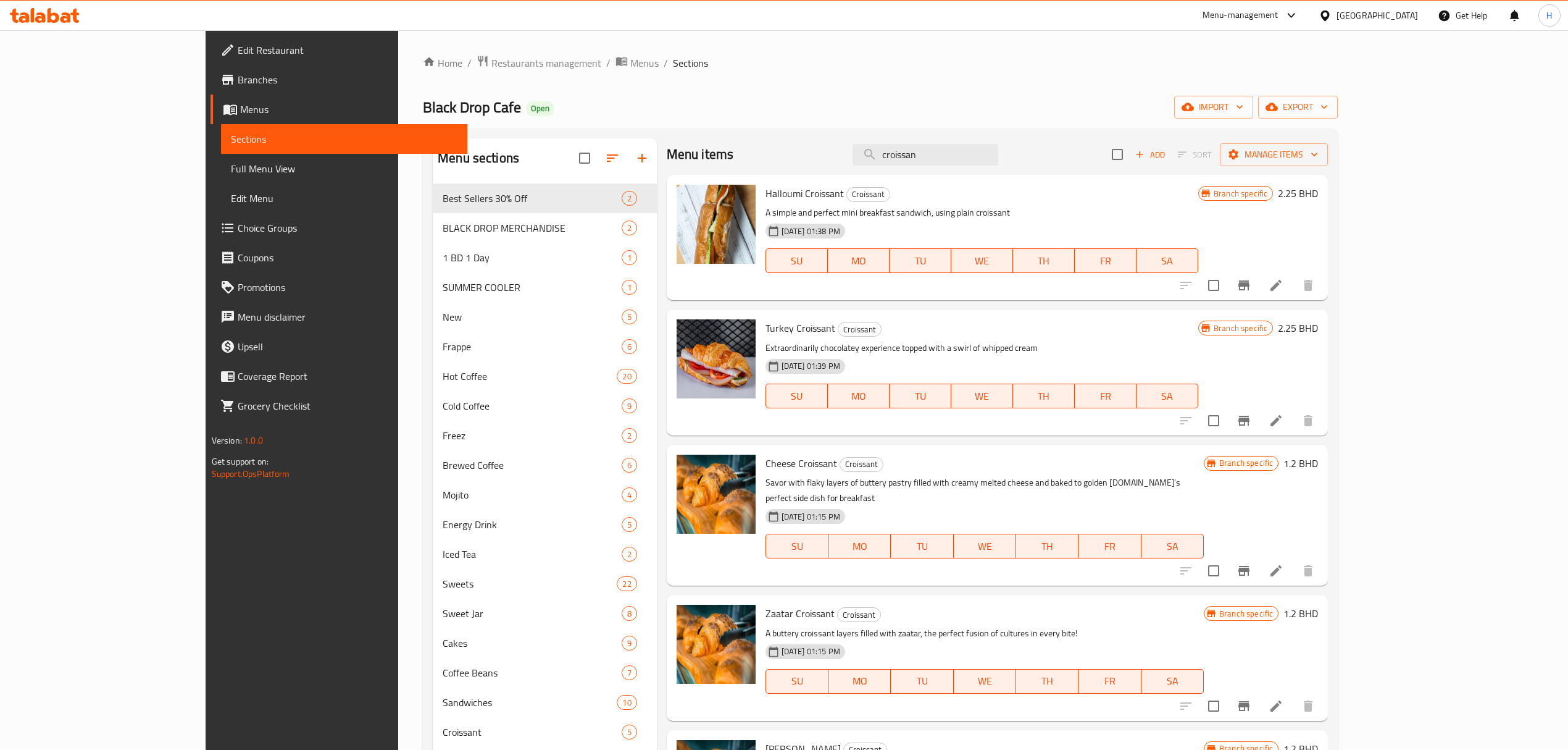
scroll to position [0, 0]
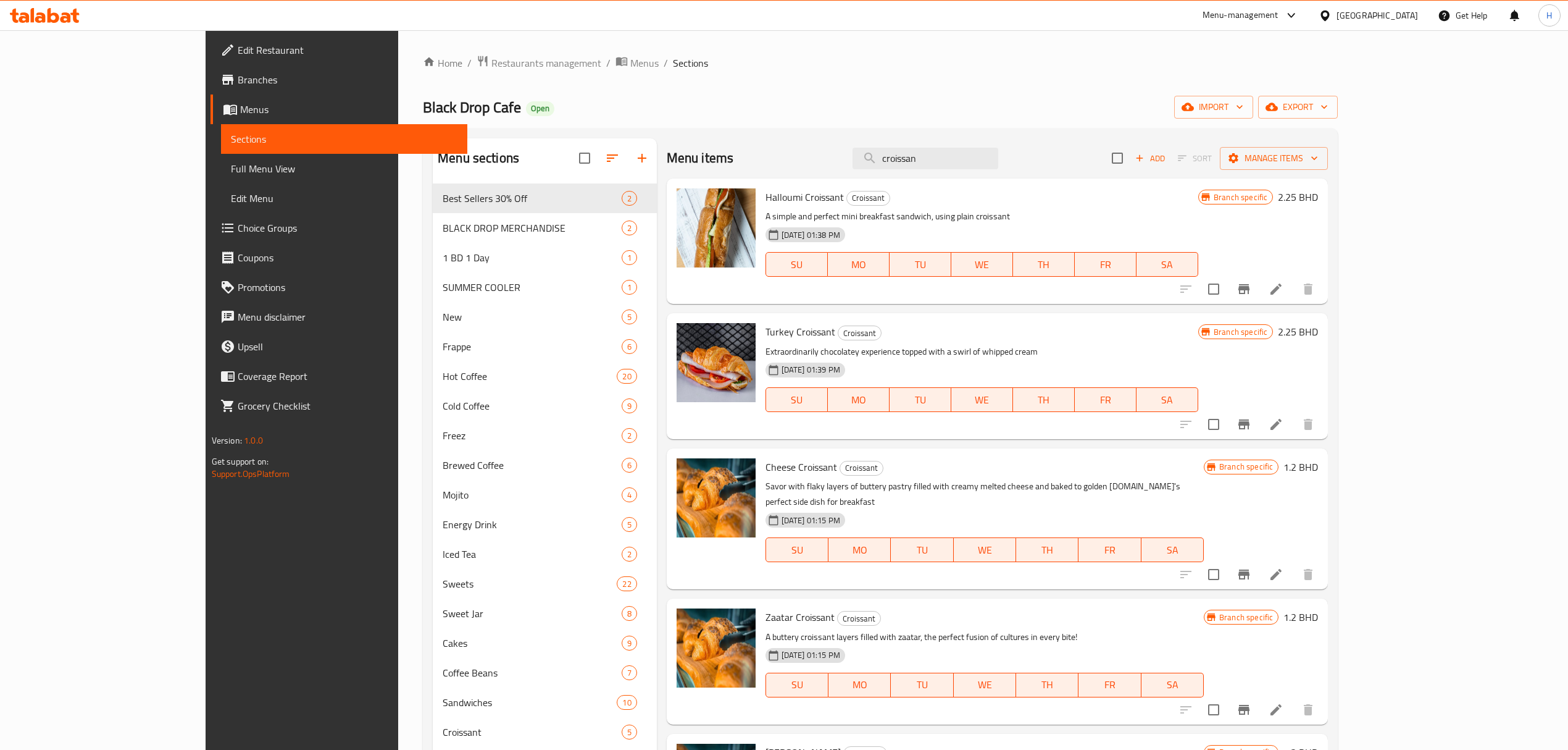
drag, startPoint x: 780, startPoint y: 160, endPoint x: 690, endPoint y: 155, distance: 90.1
click at [692, 154] on div "Menu items croissan Add Sort Manage items" at bounding box center [998, 159] width 662 height 40
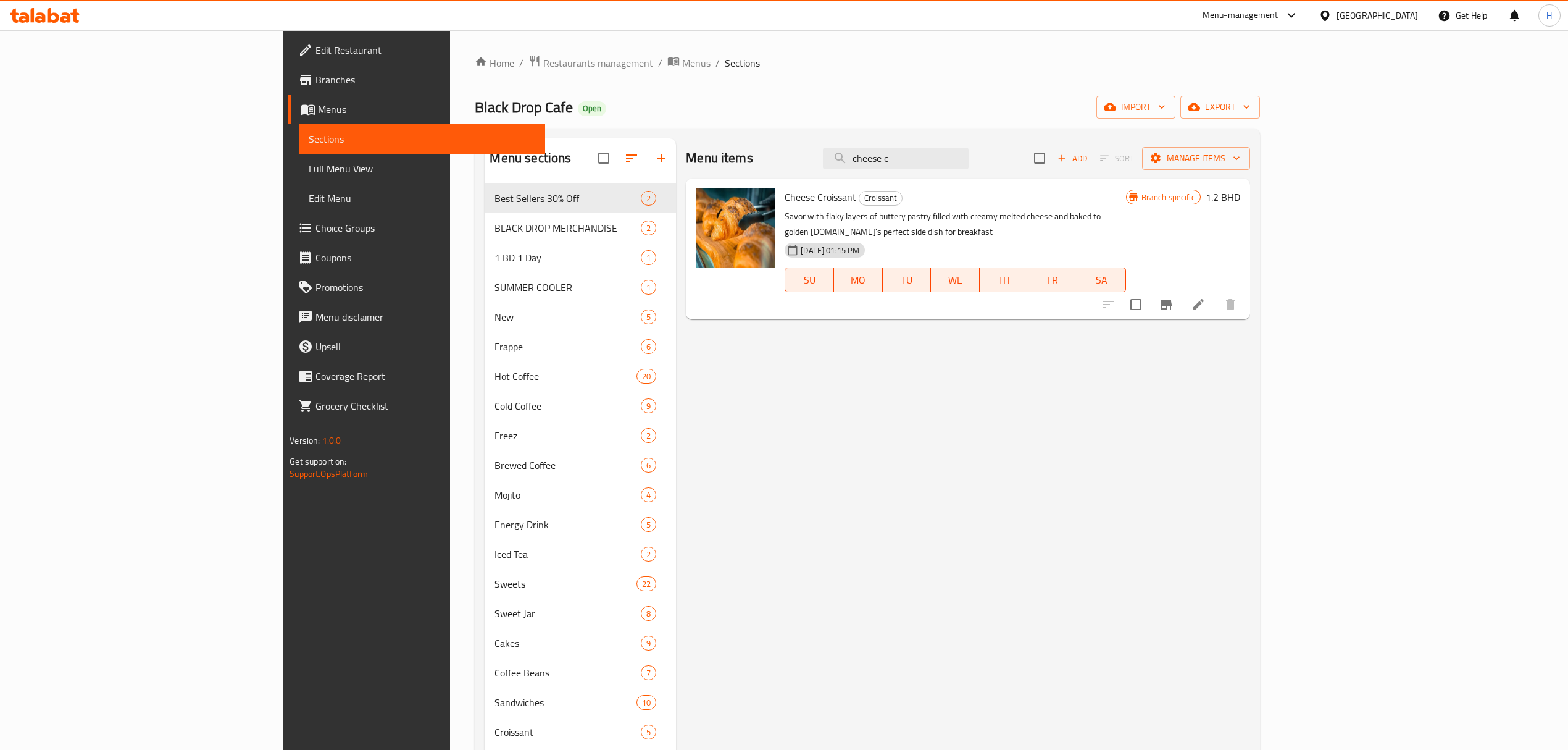
click at [1174, 297] on icon "Branch-specific-item" at bounding box center [1166, 304] width 15 height 15
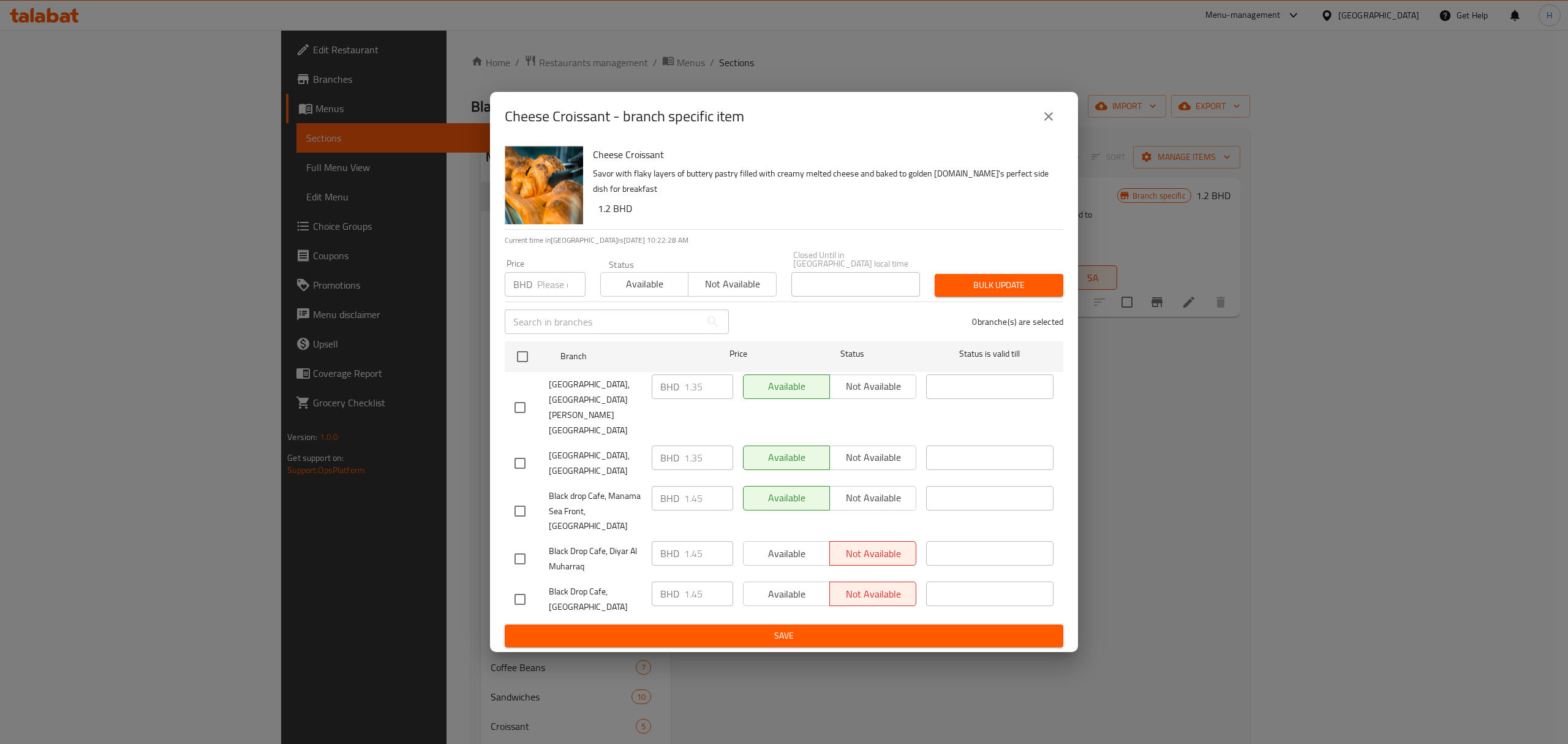
click at [1049, 124] on icon "close" at bounding box center [1048, 116] width 15 height 15
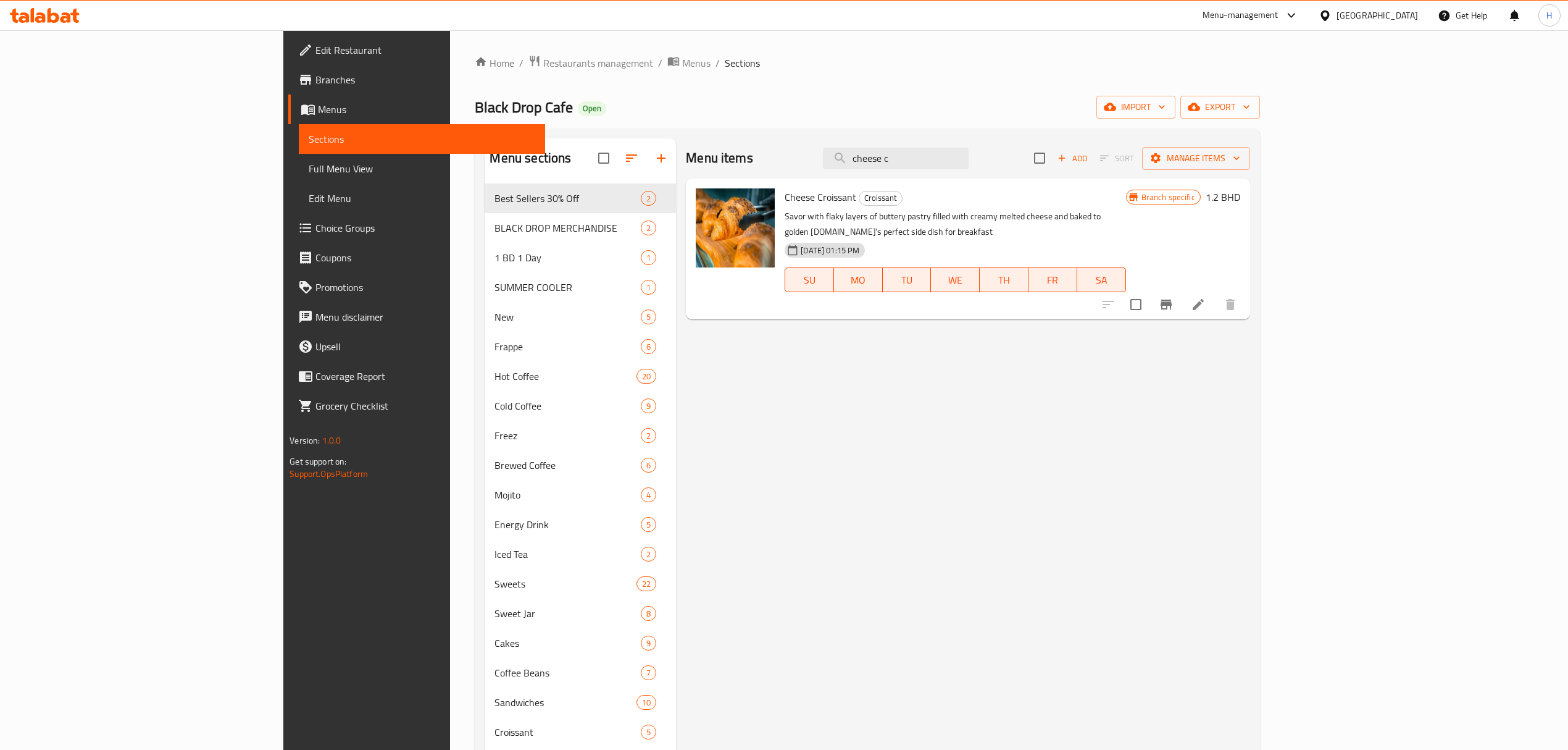
drag, startPoint x: 818, startPoint y: 161, endPoint x: 763, endPoint y: 180, distance: 58.2
click at [771, 171] on div "Menu items cheese c Add Sort Manage items" at bounding box center [967, 159] width 563 height 40
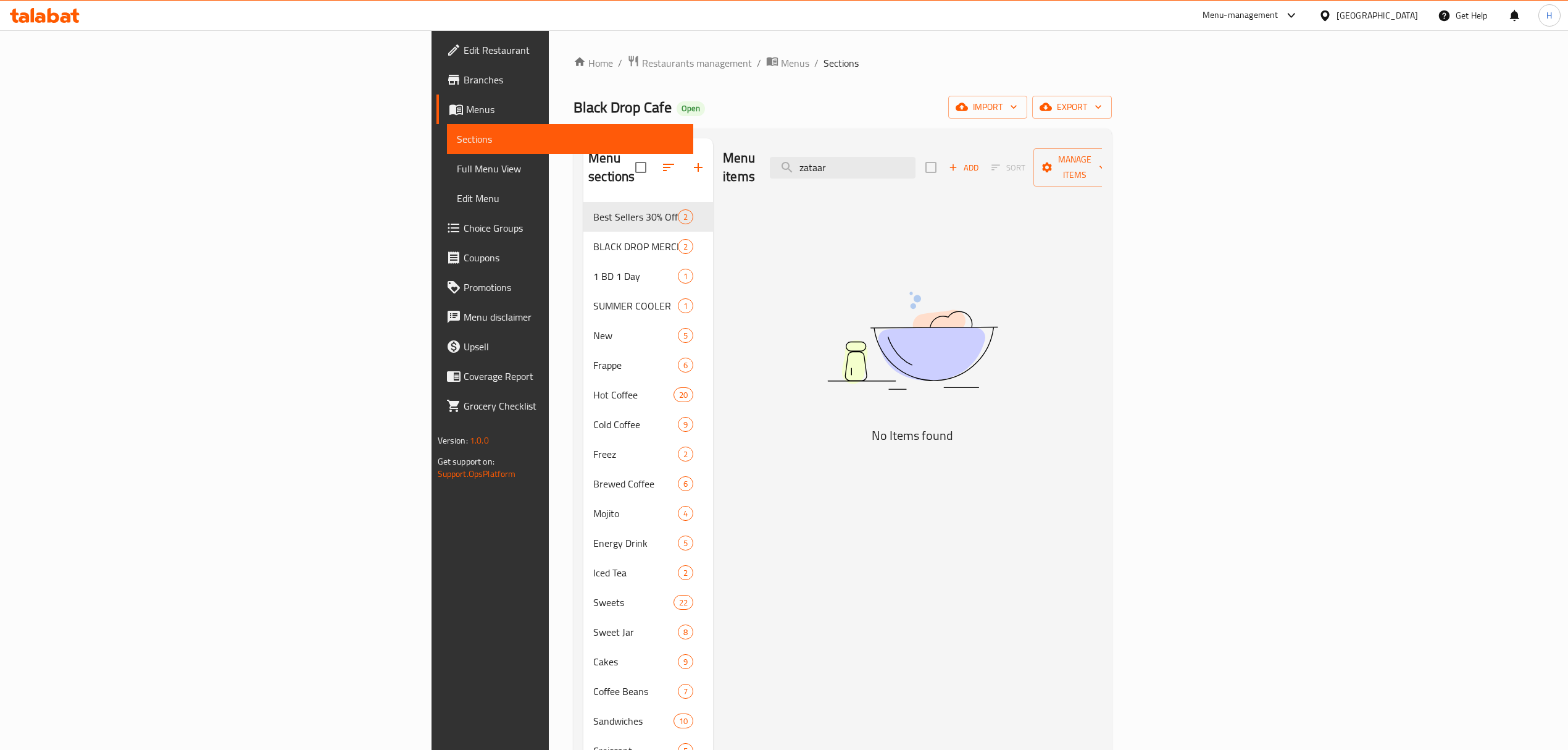
drag, startPoint x: 828, startPoint y: 146, endPoint x: 565, endPoint y: 141, distance: 263.0
click at [583, 140] on div "Menu sections Best Sellers 30% Off 2 BLACK DROP MERCHANDISE 2 1 BD 1 Day 1 SUMM…" at bounding box center [843, 513] width 518 height 750
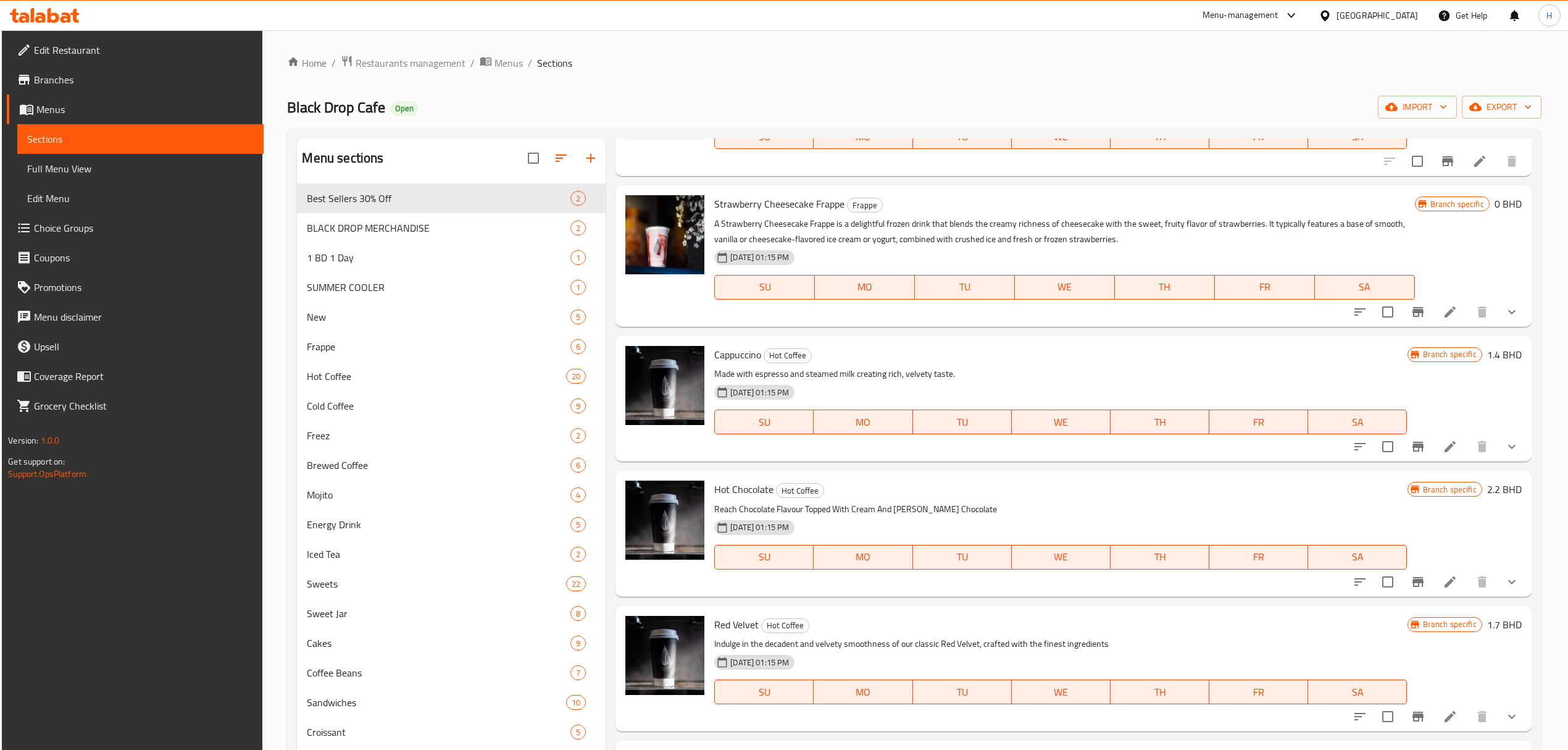
scroll to position [329, 0]
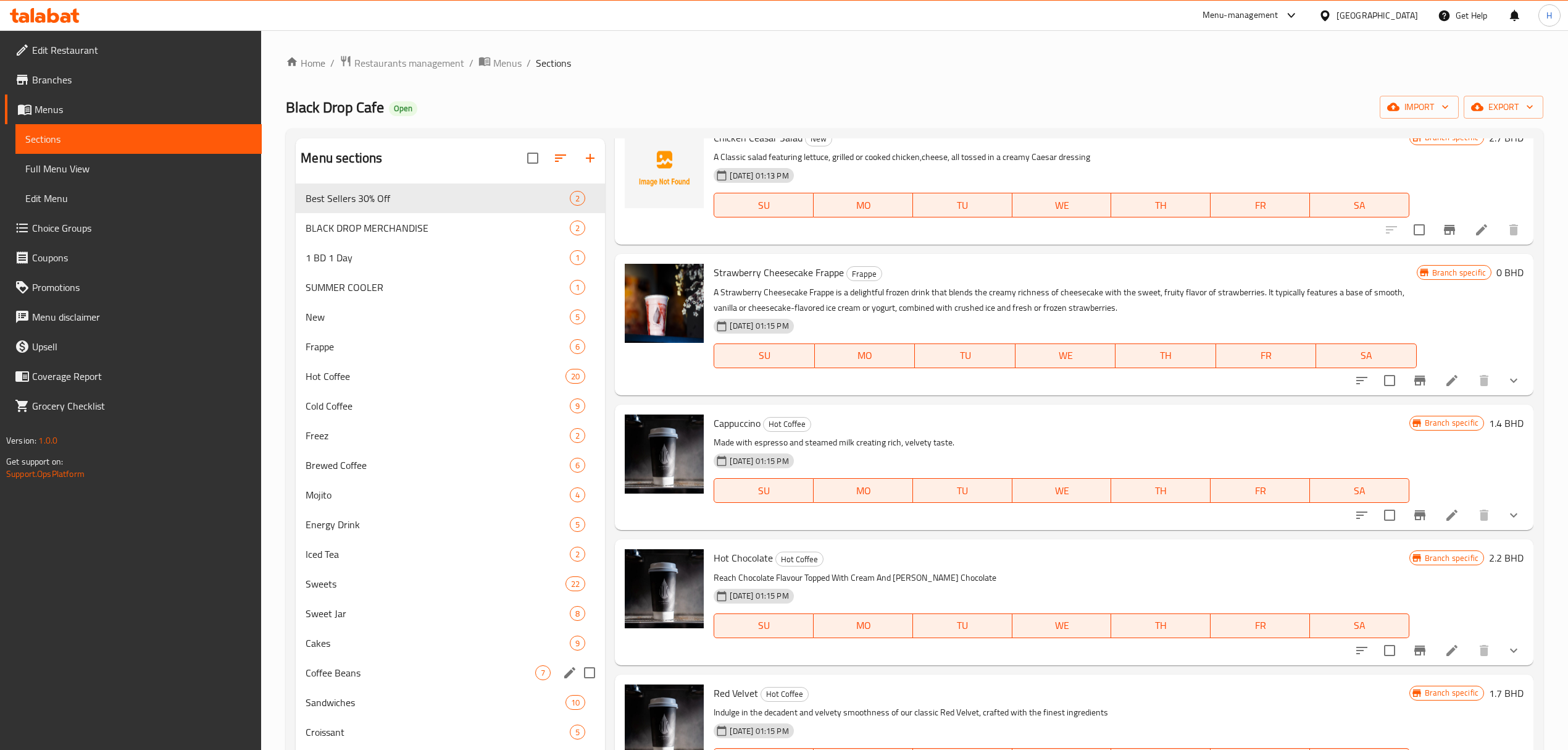
click at [368, 638] on span "Cakes" at bounding box center [438, 642] width 264 height 15
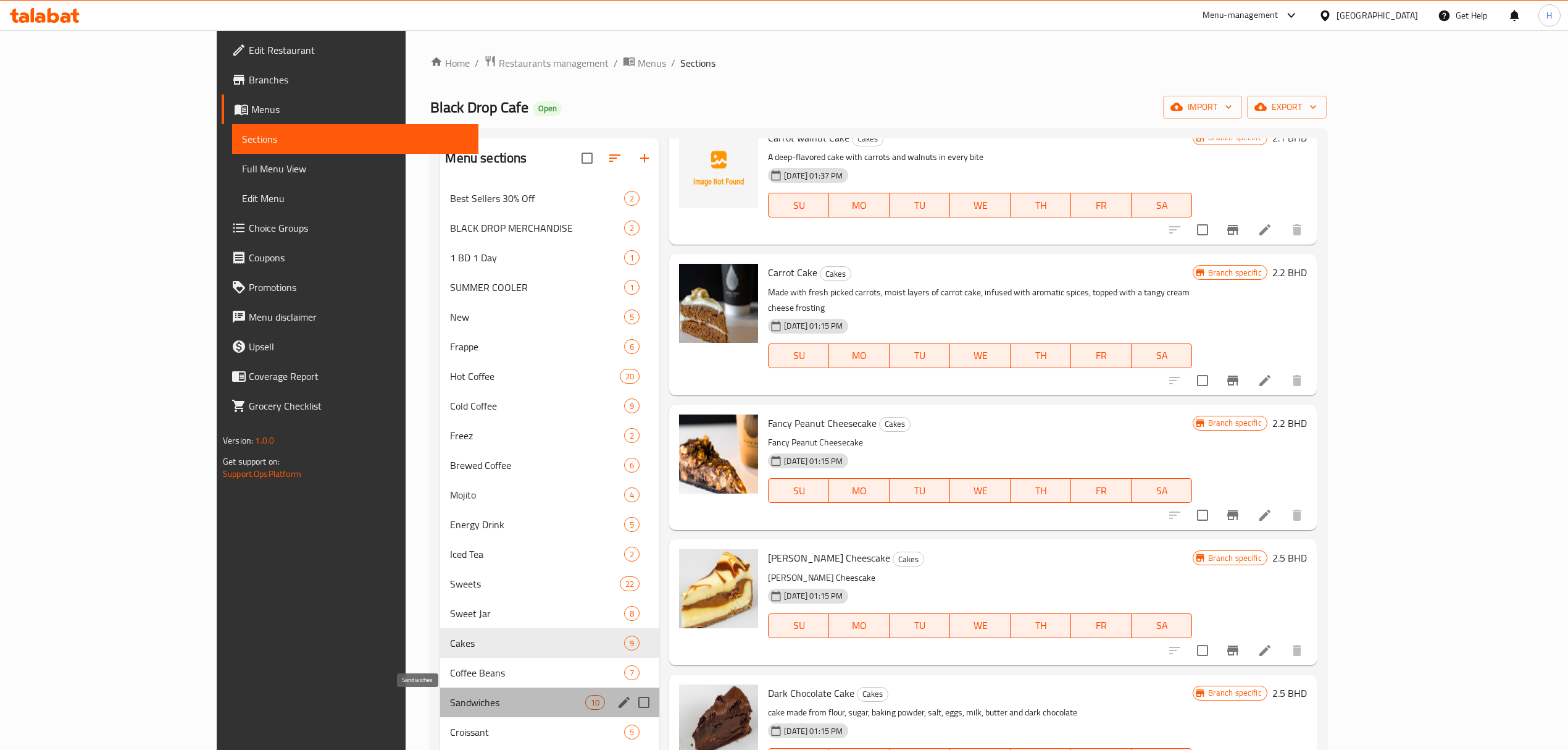
click at [450, 695] on span "Sandwiches" at bounding box center [517, 701] width 135 height 15
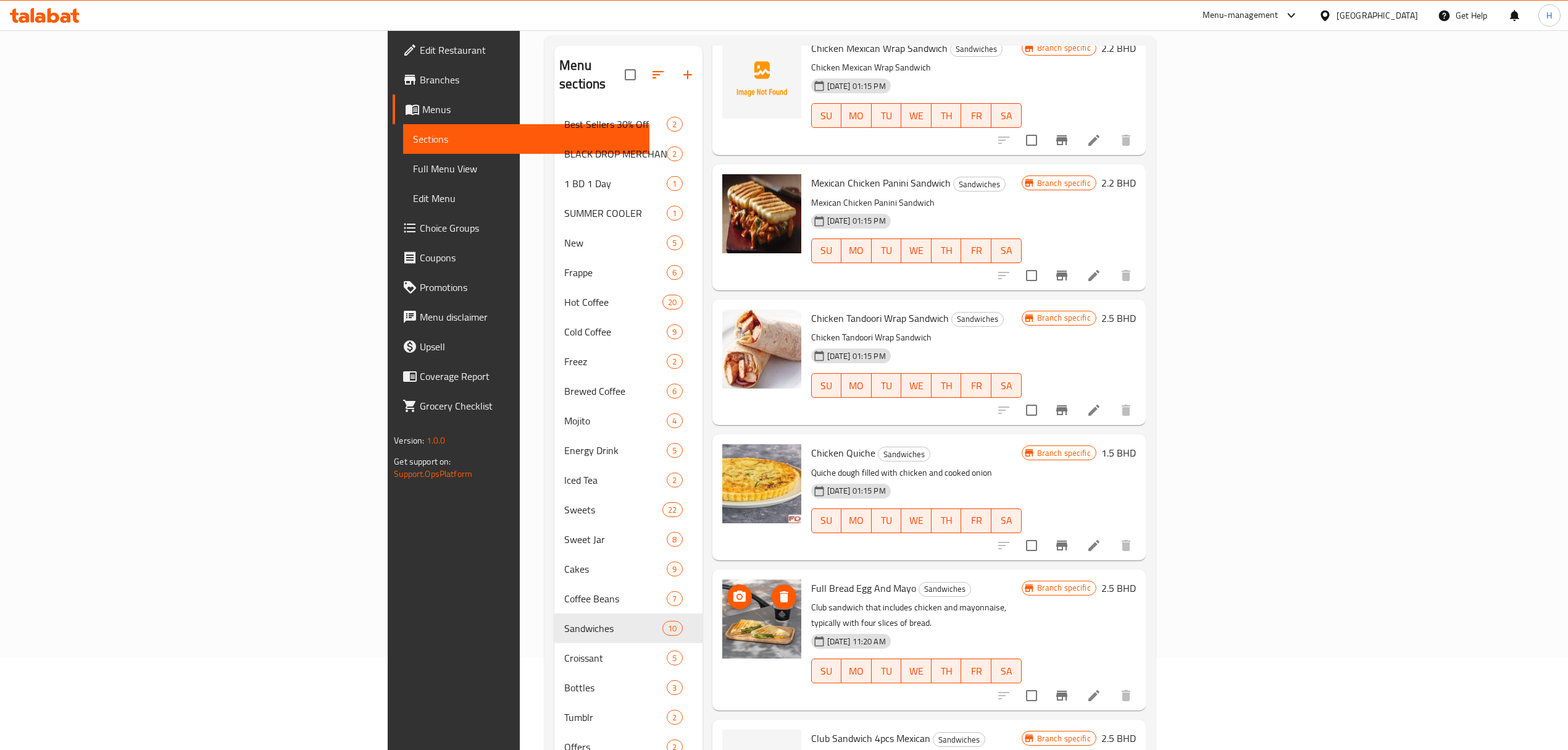
scroll to position [173, 0]
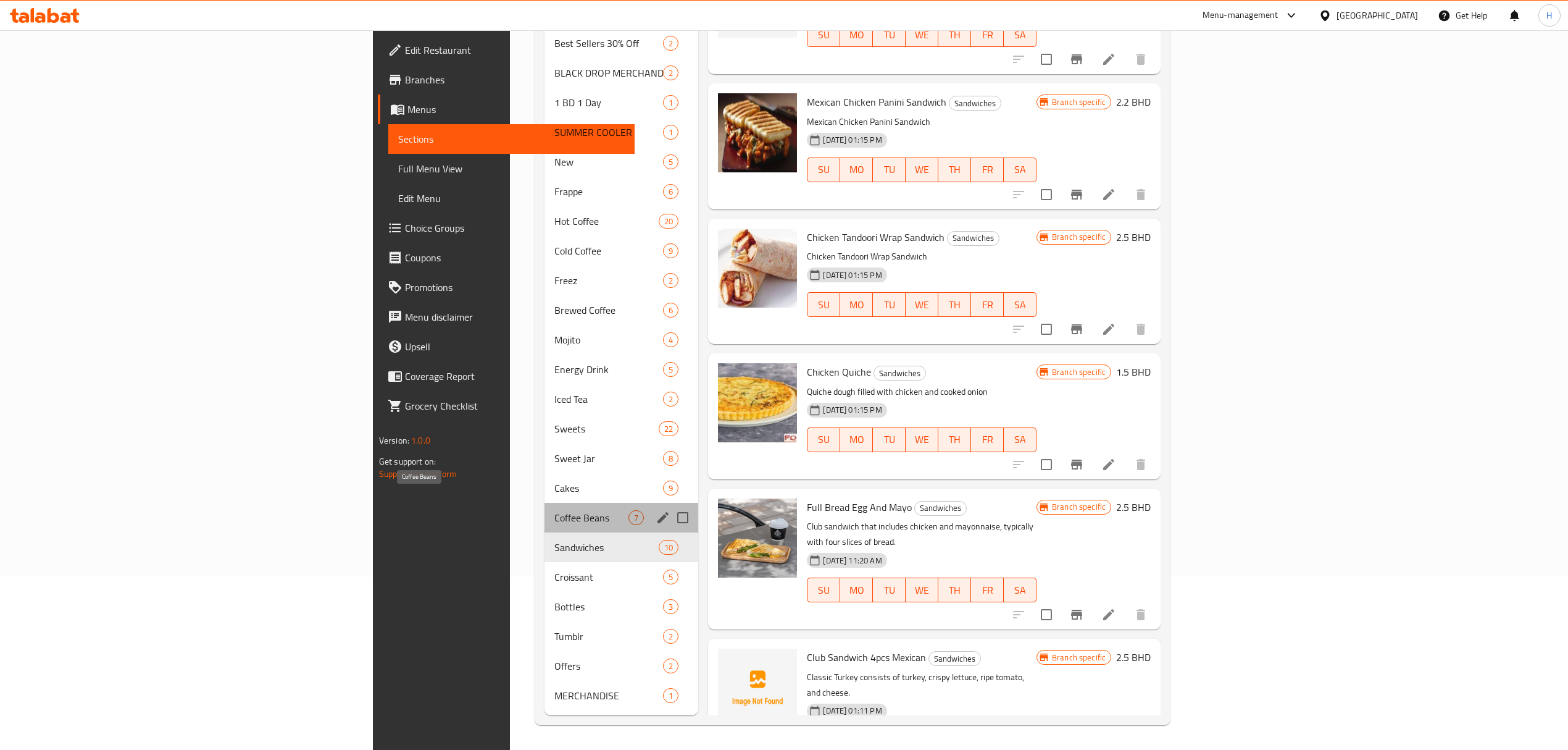
click at [555, 510] on span "Coffee Beans" at bounding box center [591, 517] width 74 height 15
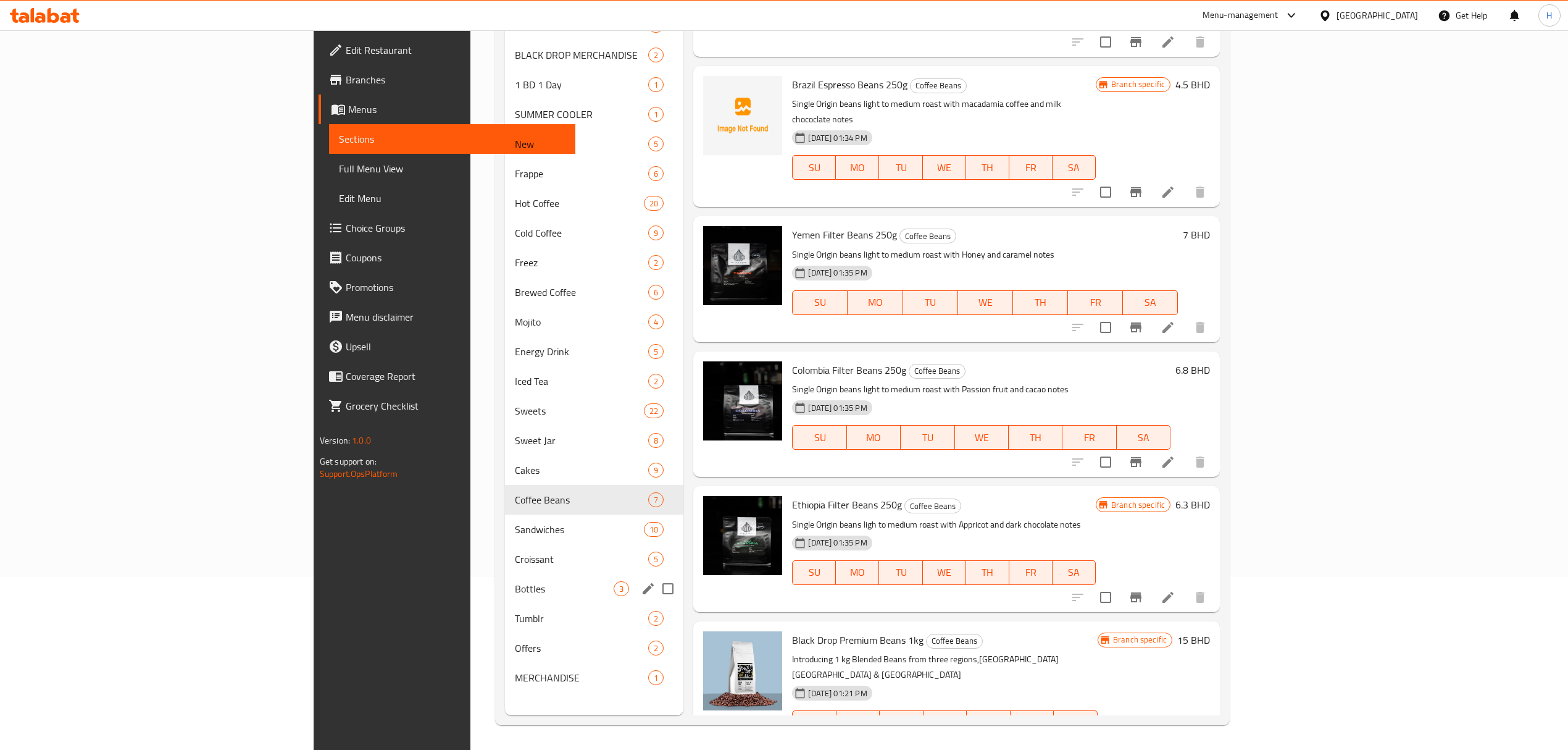
click at [505, 577] on div "Bottles 3" at bounding box center [595, 589] width 179 height 29
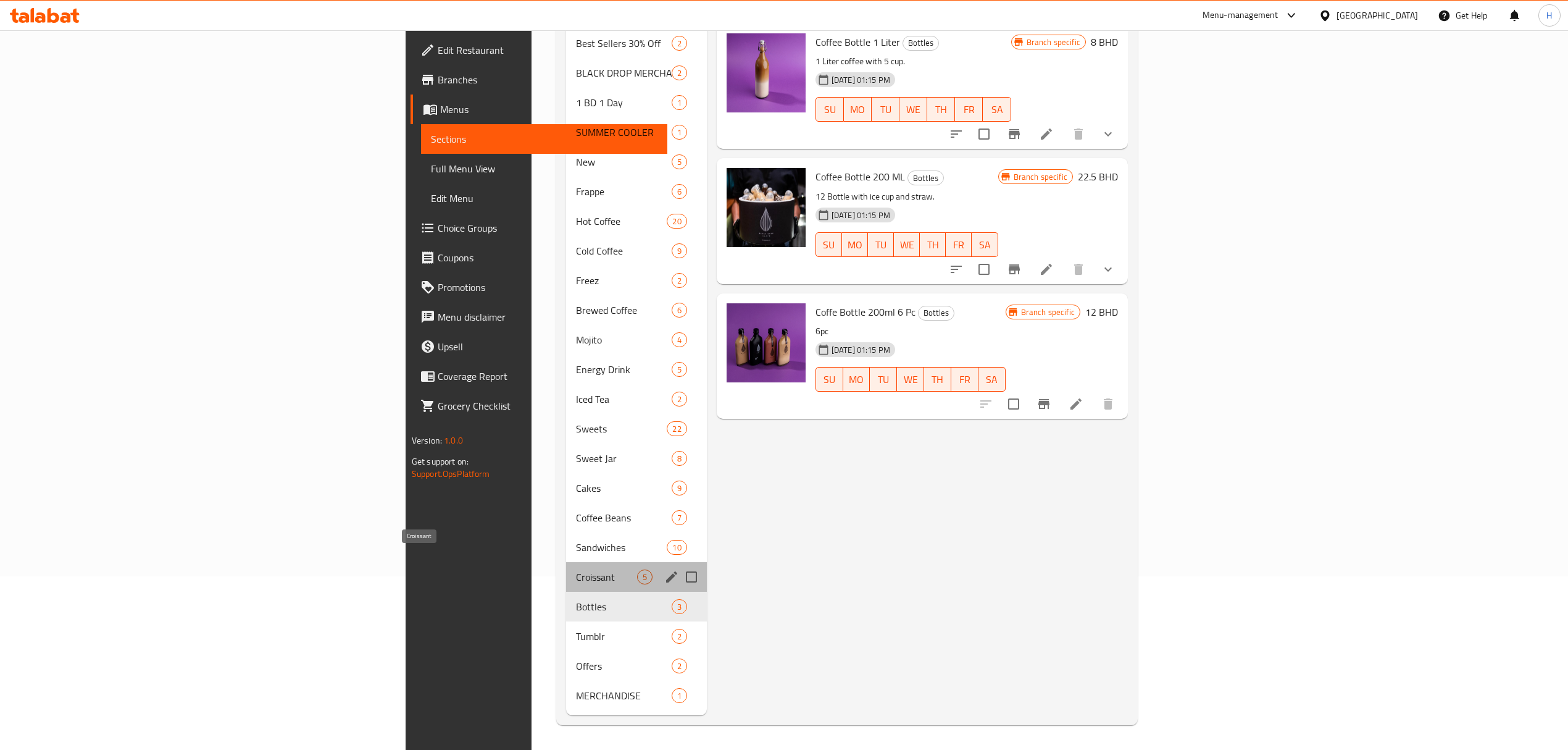
click at [576, 570] on span "Croissant" at bounding box center [607, 577] width 61 height 15
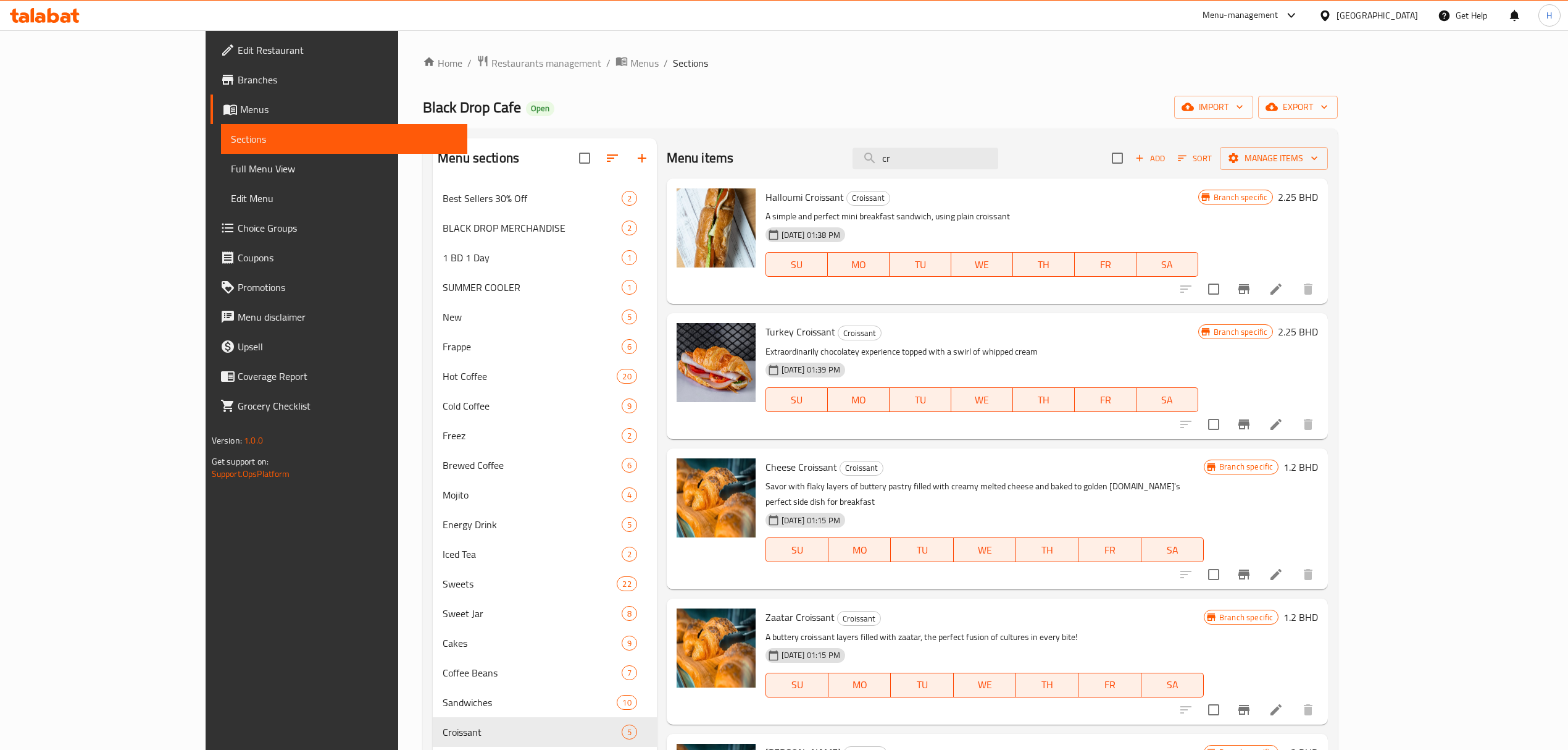
drag, startPoint x: 973, startPoint y: 164, endPoint x: 813, endPoint y: 163, distance: 160.0
click at [813, 163] on div "Menu items cr Add Sort Manage items" at bounding box center [998, 159] width 662 height 40
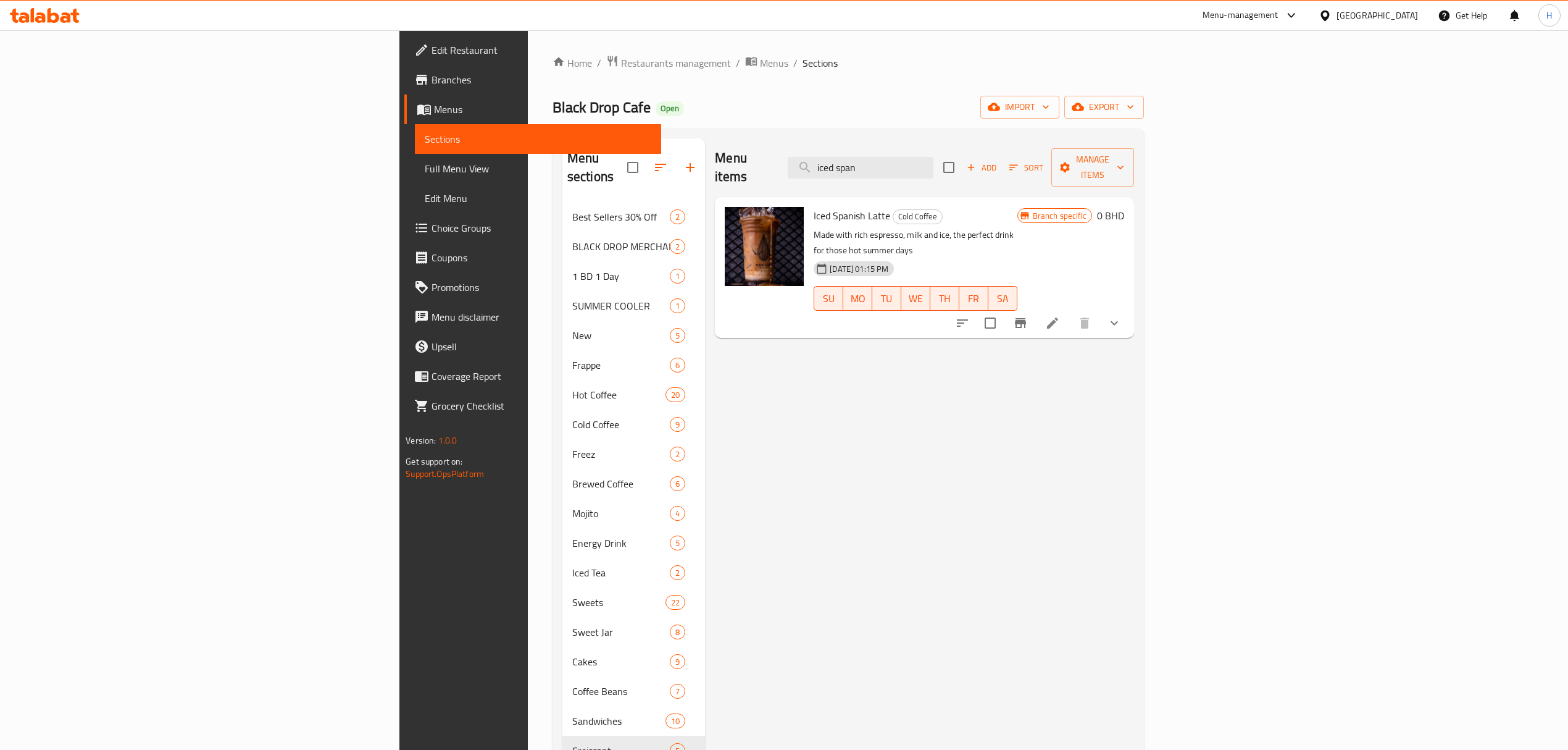
drag, startPoint x: 1007, startPoint y: 166, endPoint x: 875, endPoint y: 172, distance: 132.1
click at [877, 171] on div "Menu items iced span Add Sort Manage items" at bounding box center [924, 168] width 419 height 59
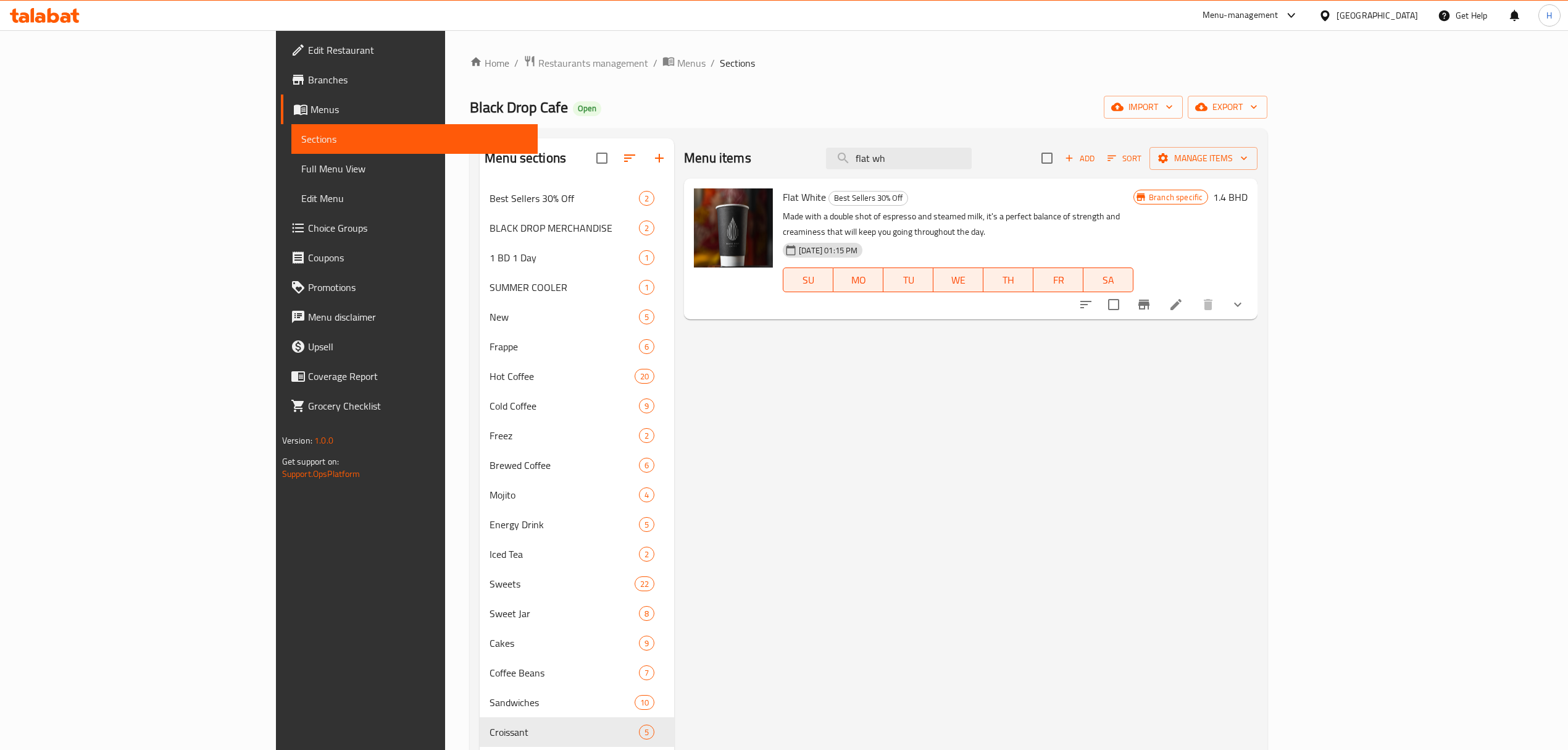
drag, startPoint x: 1032, startPoint y: 153, endPoint x: 606, endPoint y: 181, distance: 426.9
click at [674, 179] on div "Menu items flat wh Add Sort Manage items Flat White Best Sellers 30% Off Made w…" at bounding box center [966, 513] width 583 height 750
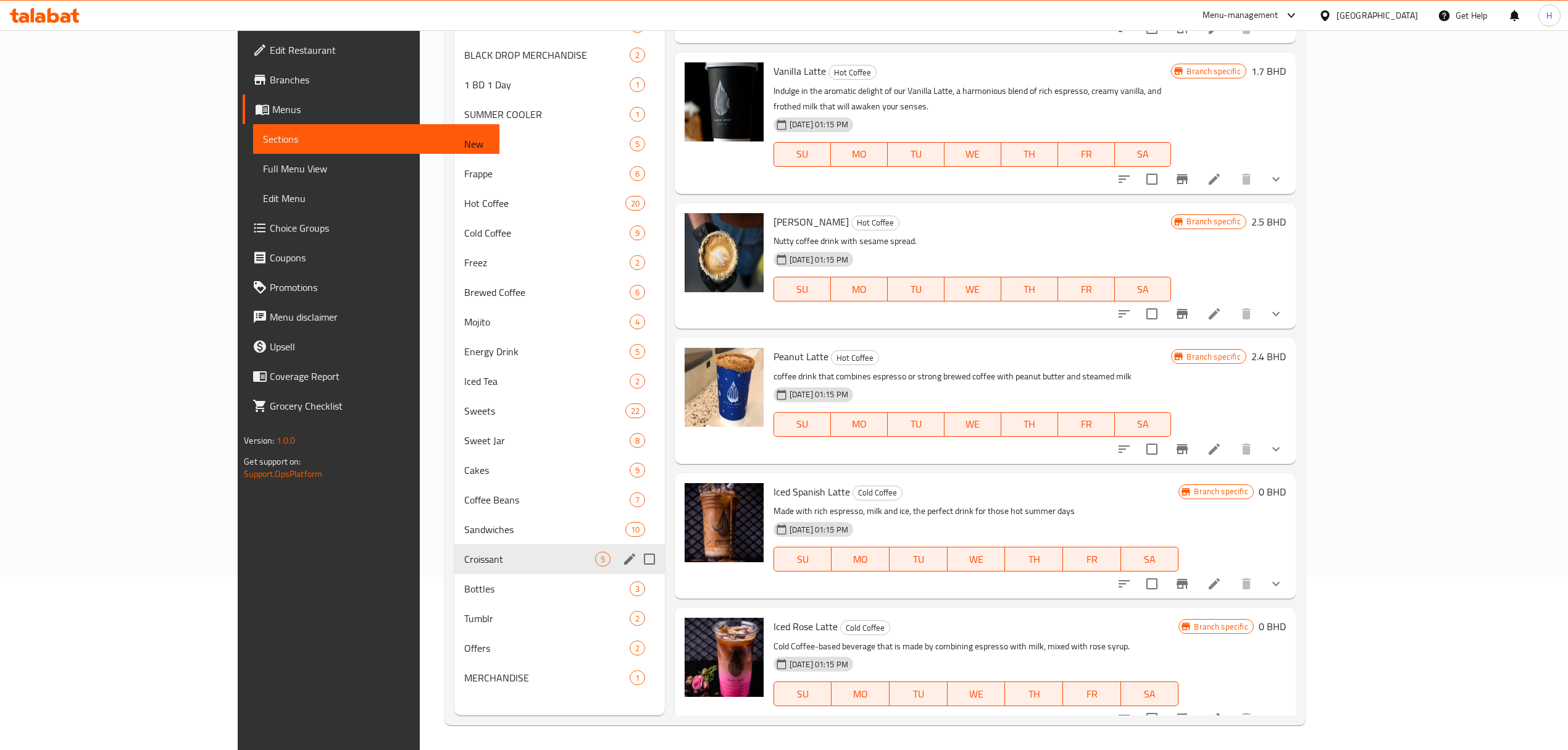
scroll to position [173, 0]
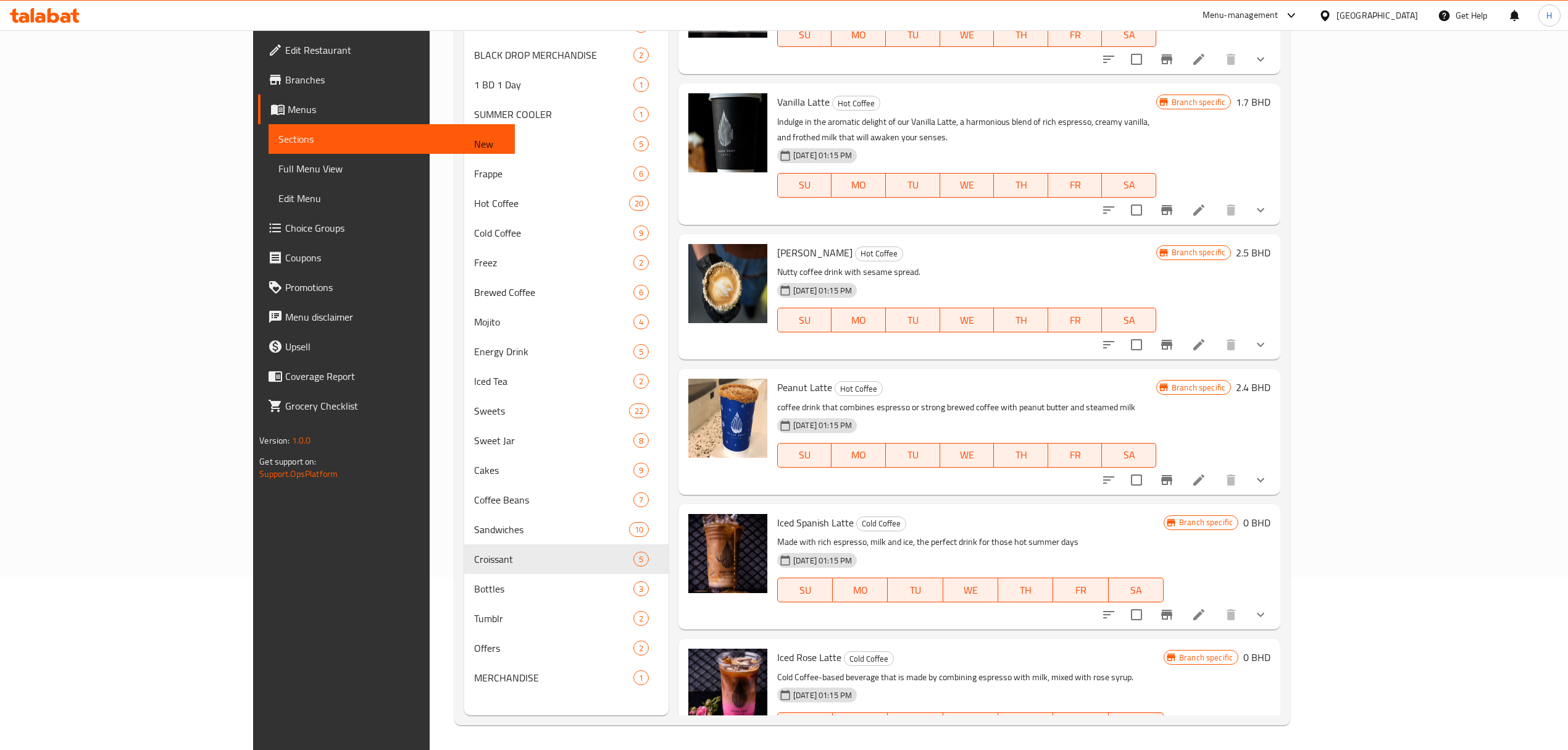
type input "latte"
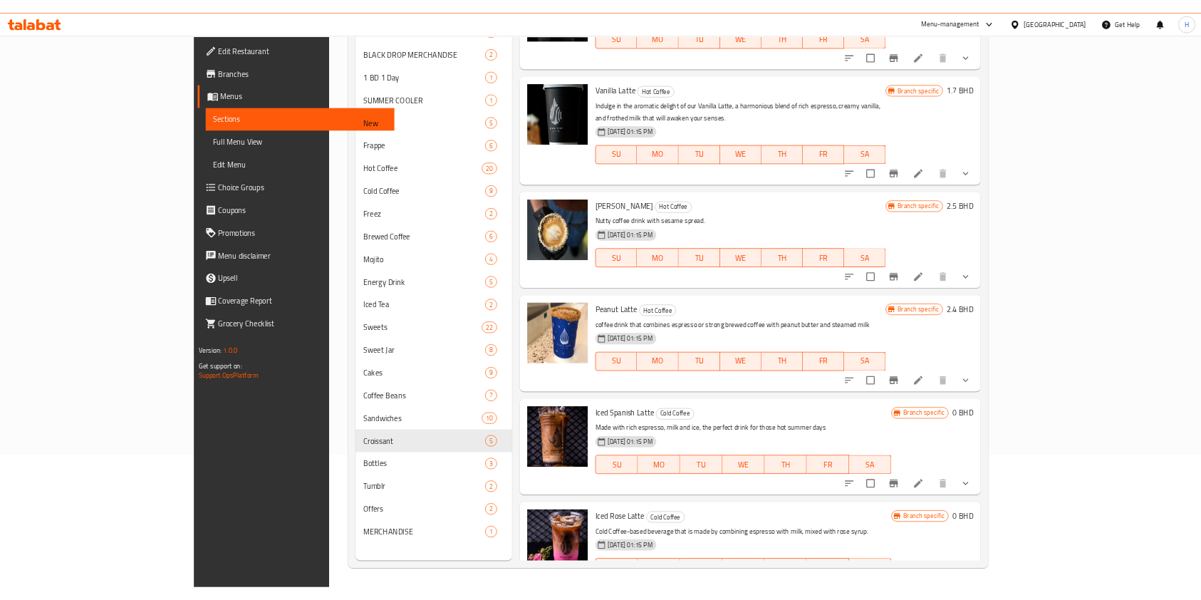
scroll to position [831, 0]
